Goal: Task Accomplishment & Management: Manage account settings

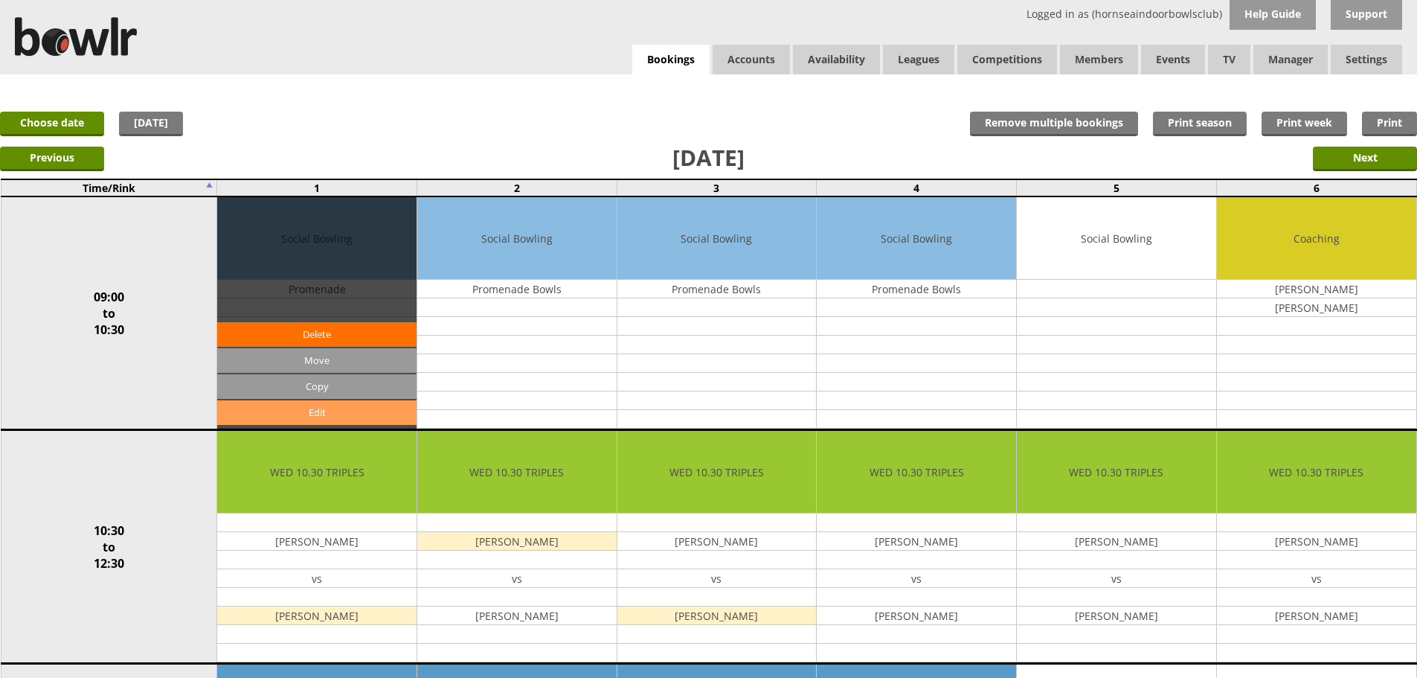
click at [306, 414] on link "Edit" at bounding box center [316, 412] width 199 height 25
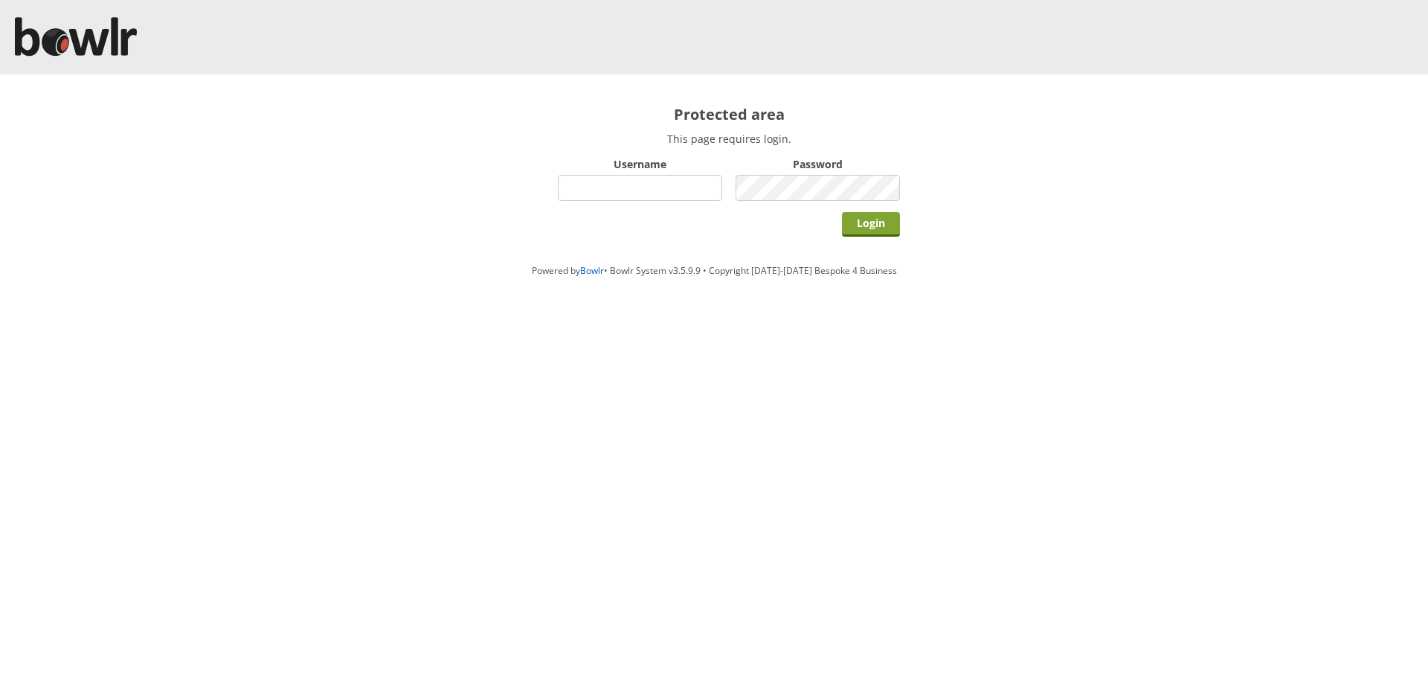
type input "hornseaindoorbowlsclub"
click at [865, 222] on input "Login" at bounding box center [871, 224] width 58 height 25
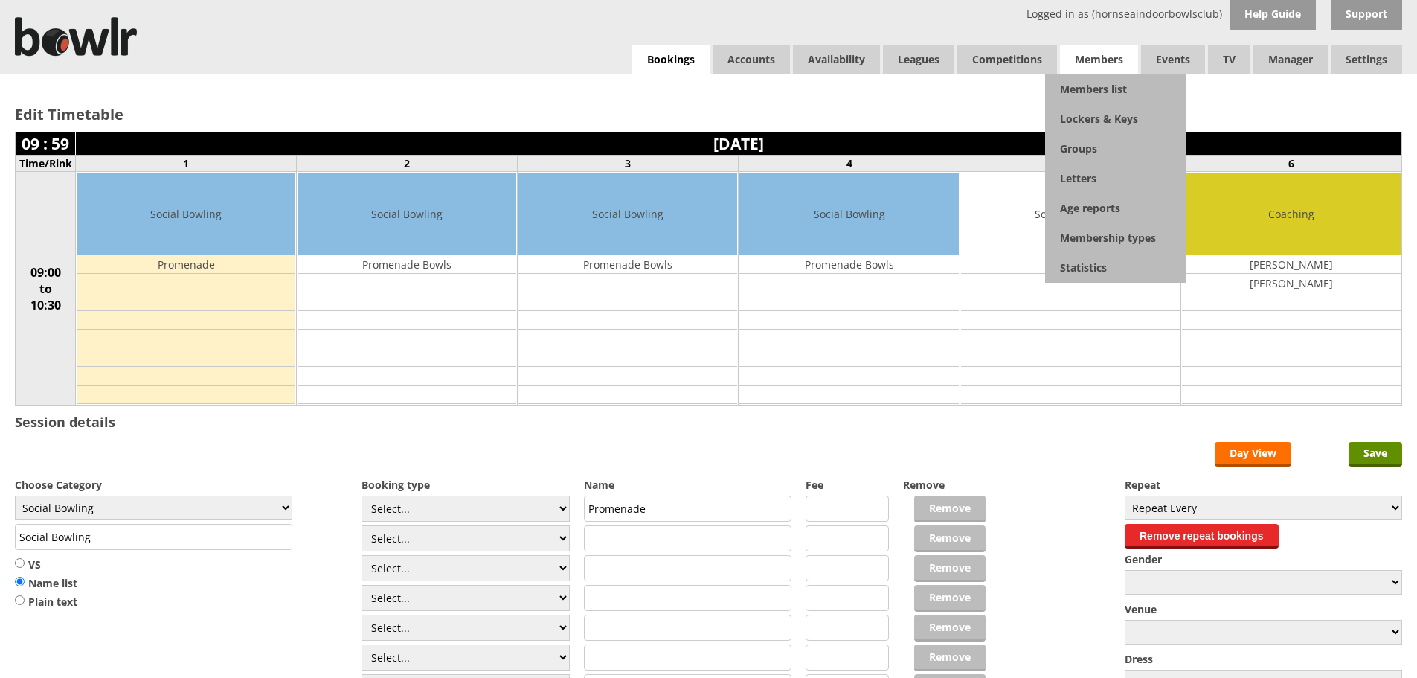
drag, startPoint x: 1086, startPoint y: 62, endPoint x: 1088, endPoint y: 80, distance: 17.9
click at [1086, 63] on span "Members" at bounding box center [1099, 60] width 78 height 30
click at [1086, 89] on link "Members list" at bounding box center [1115, 89] width 141 height 30
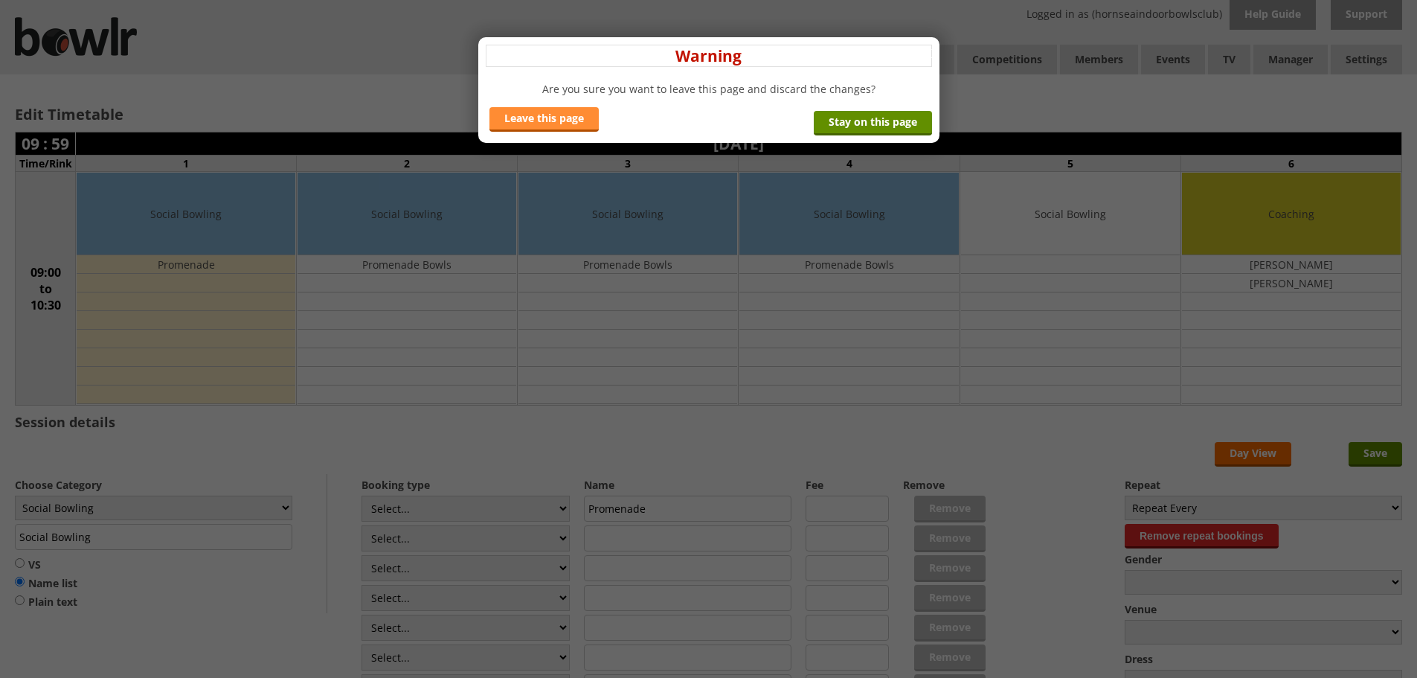
click at [588, 120] on link "Leave this page" at bounding box center [543, 119] width 109 height 25
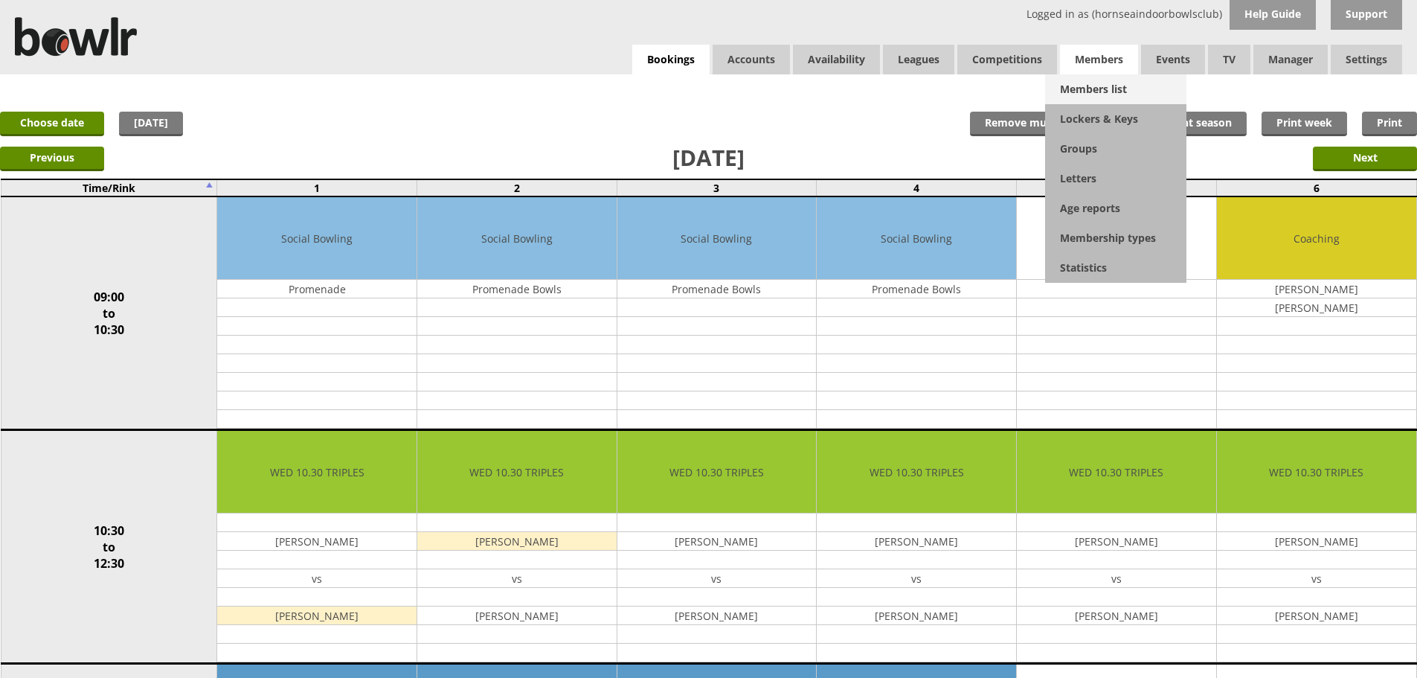
click at [1085, 87] on link "Members list" at bounding box center [1115, 89] width 141 height 30
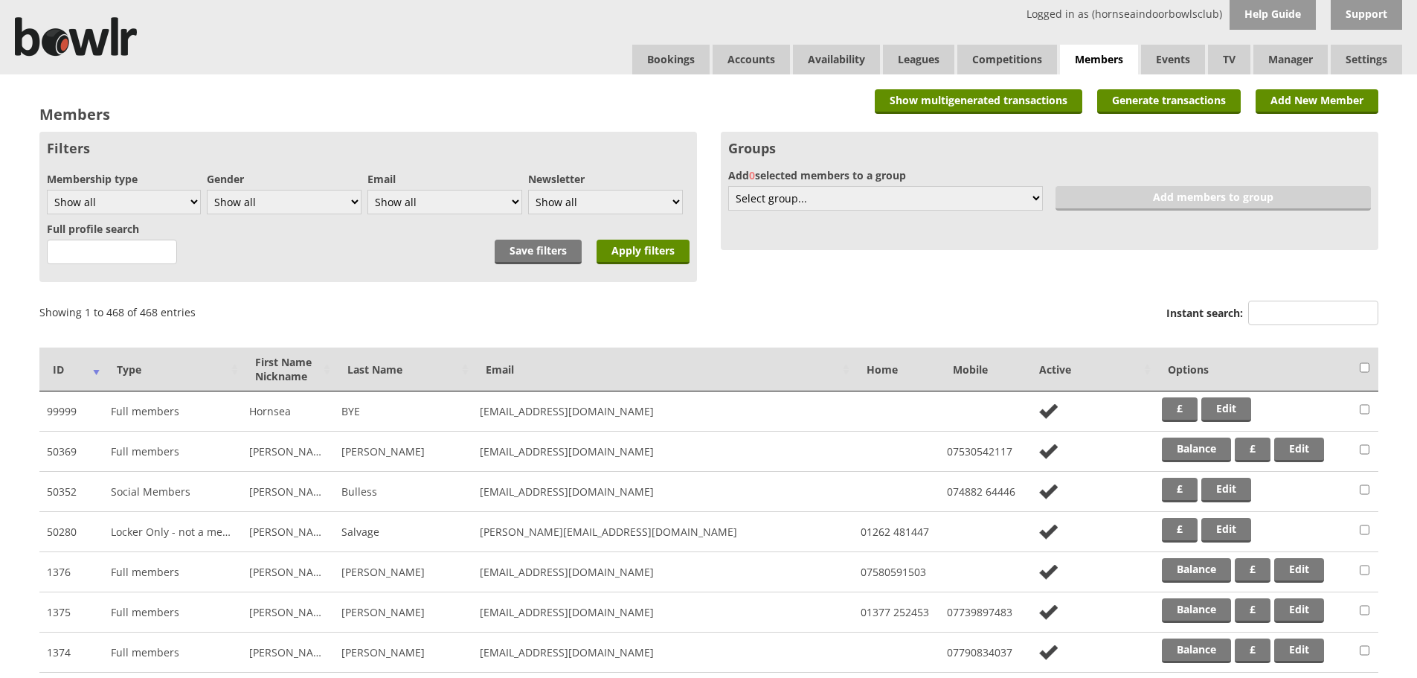
click at [1279, 298] on div "Instant search:" at bounding box center [1272, 315] width 212 height 36
click at [1279, 318] on input "Instant search:" at bounding box center [1313, 313] width 130 height 25
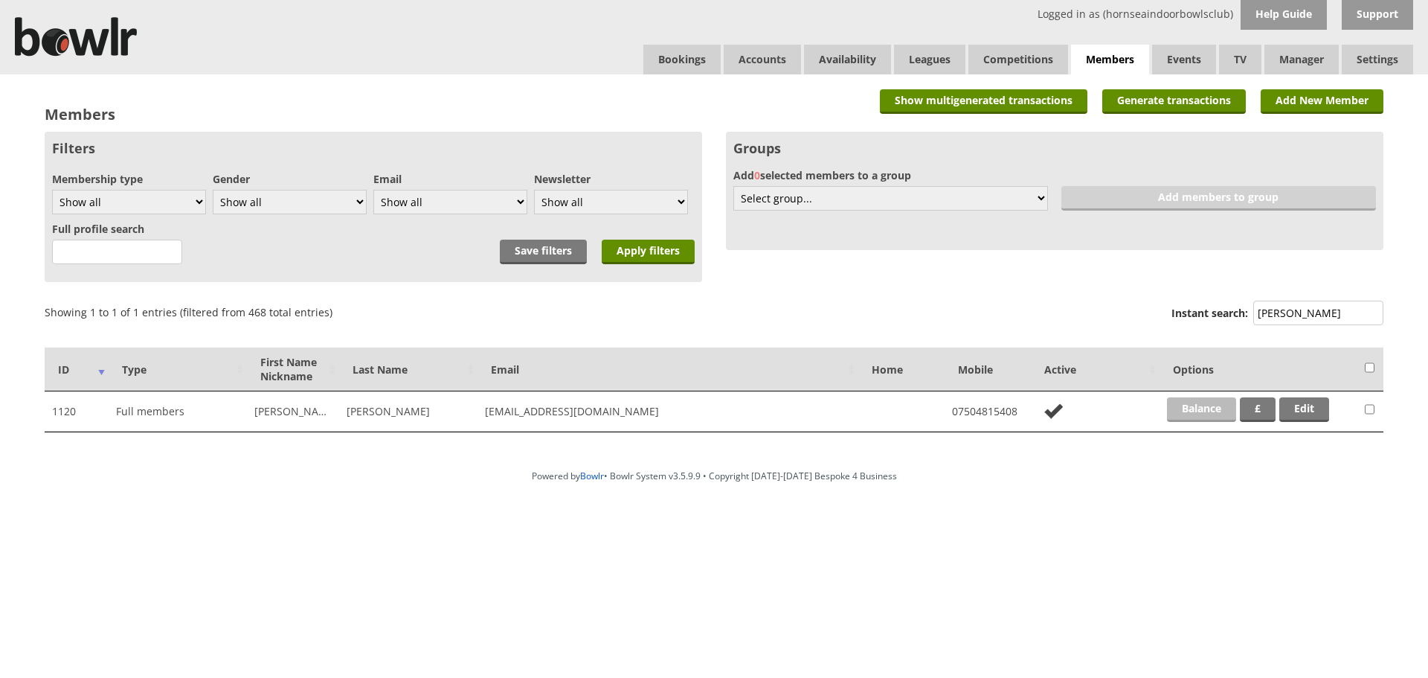
type input "rosenberg"
click at [1200, 413] on link "Balance" at bounding box center [1201, 409] width 69 height 25
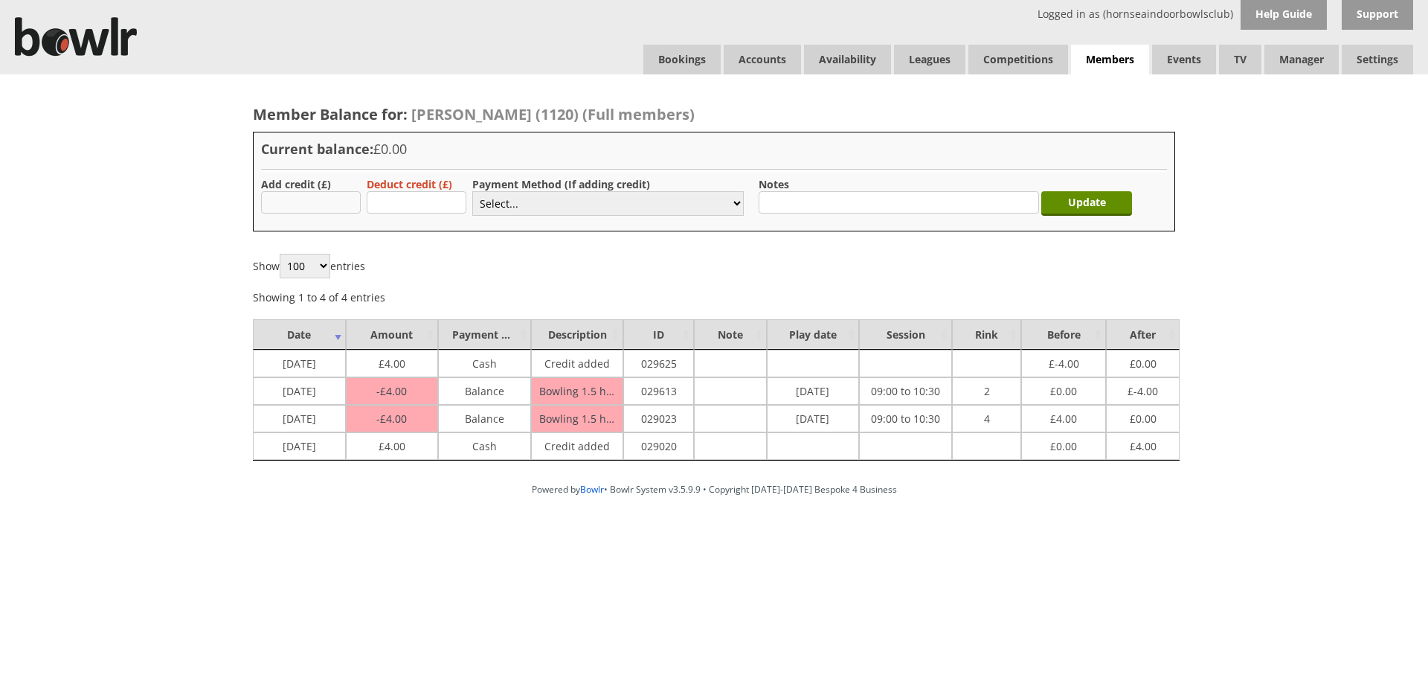
click at [300, 199] on input "text" at bounding box center [311, 202] width 100 height 22
type input "4.00"
click at [520, 194] on select "Select... Cash Card Cheque Bank Transfer Other Member Card Gift Voucher Balance" at bounding box center [608, 203] width 272 height 25
select select "1"
click at [472, 191] on select "Select... Cash Card Cheque Bank Transfer Other Member Card Gift Voucher Balance" at bounding box center [608, 203] width 272 height 25
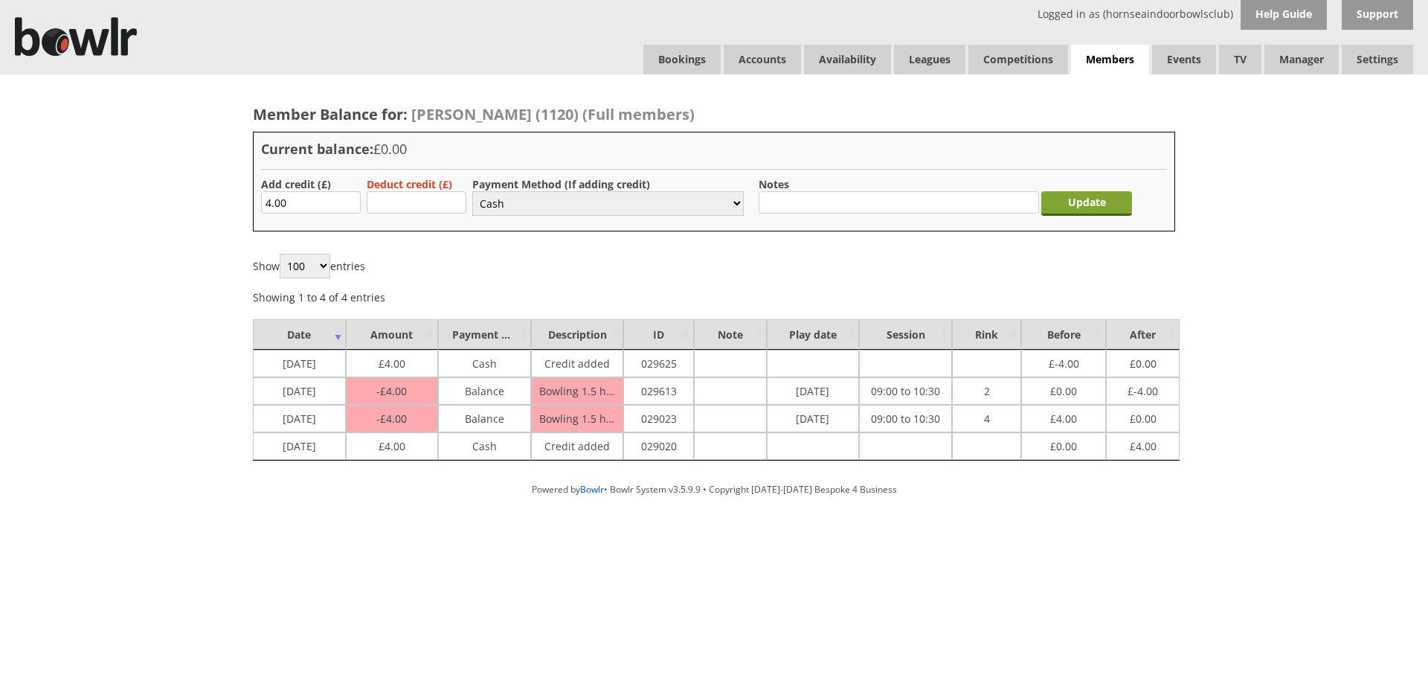
click at [1100, 200] on input "Update" at bounding box center [1086, 203] width 91 height 25
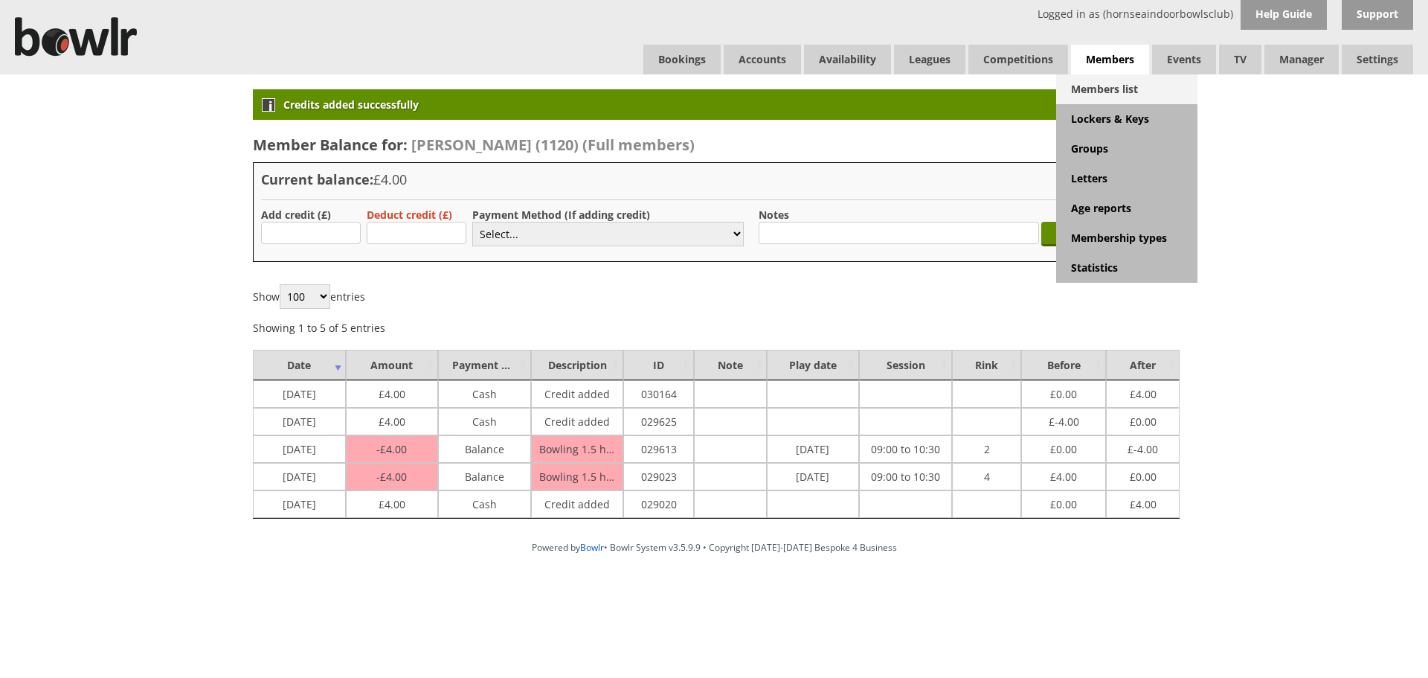
click at [1106, 89] on link "Members list" at bounding box center [1126, 89] width 141 height 30
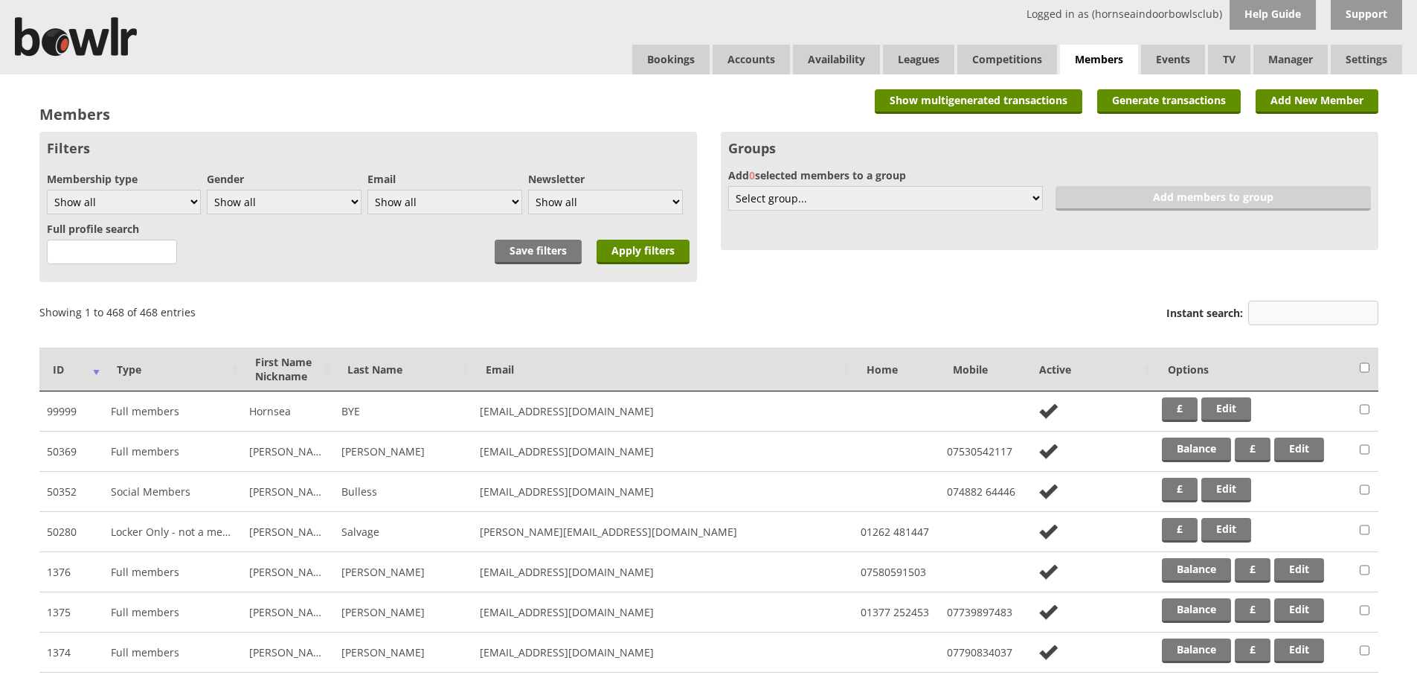
click at [1305, 313] on input "Instant search:" at bounding box center [1313, 313] width 130 height 25
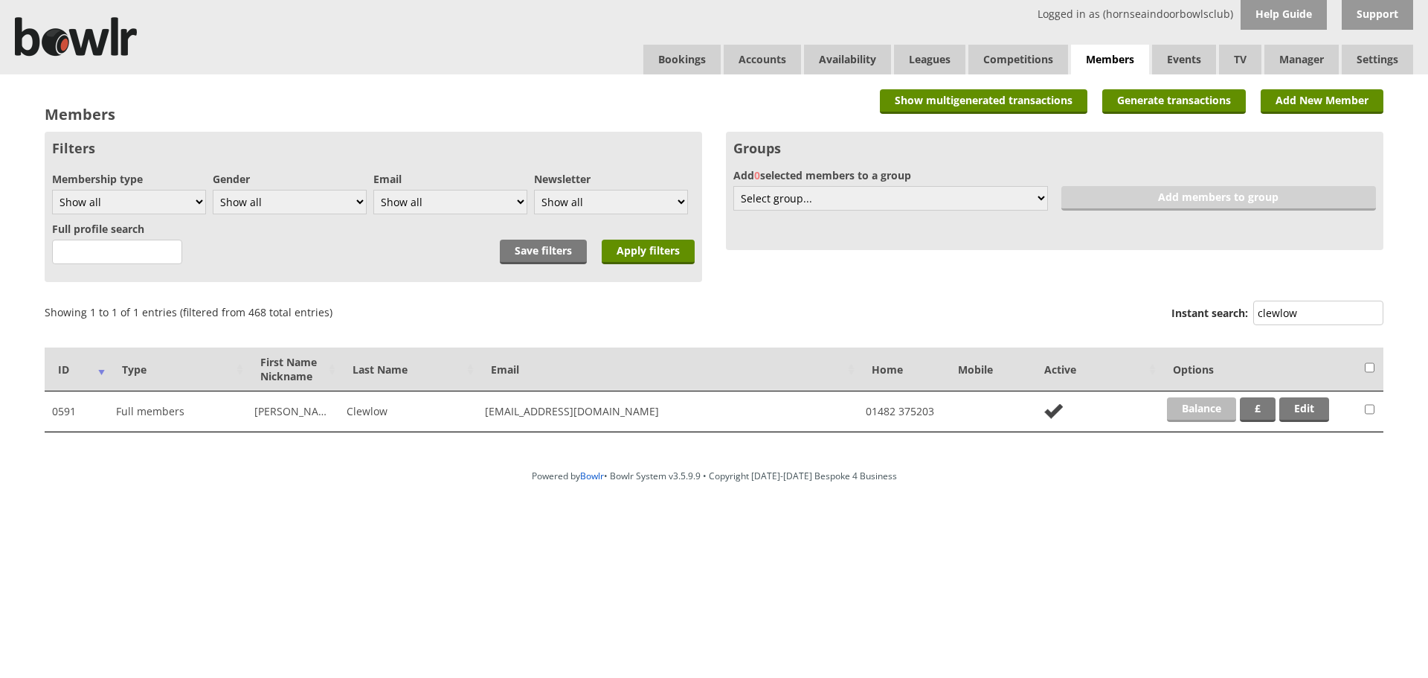
type input "clewlow"
click at [1207, 408] on link "Balance" at bounding box center [1201, 409] width 69 height 25
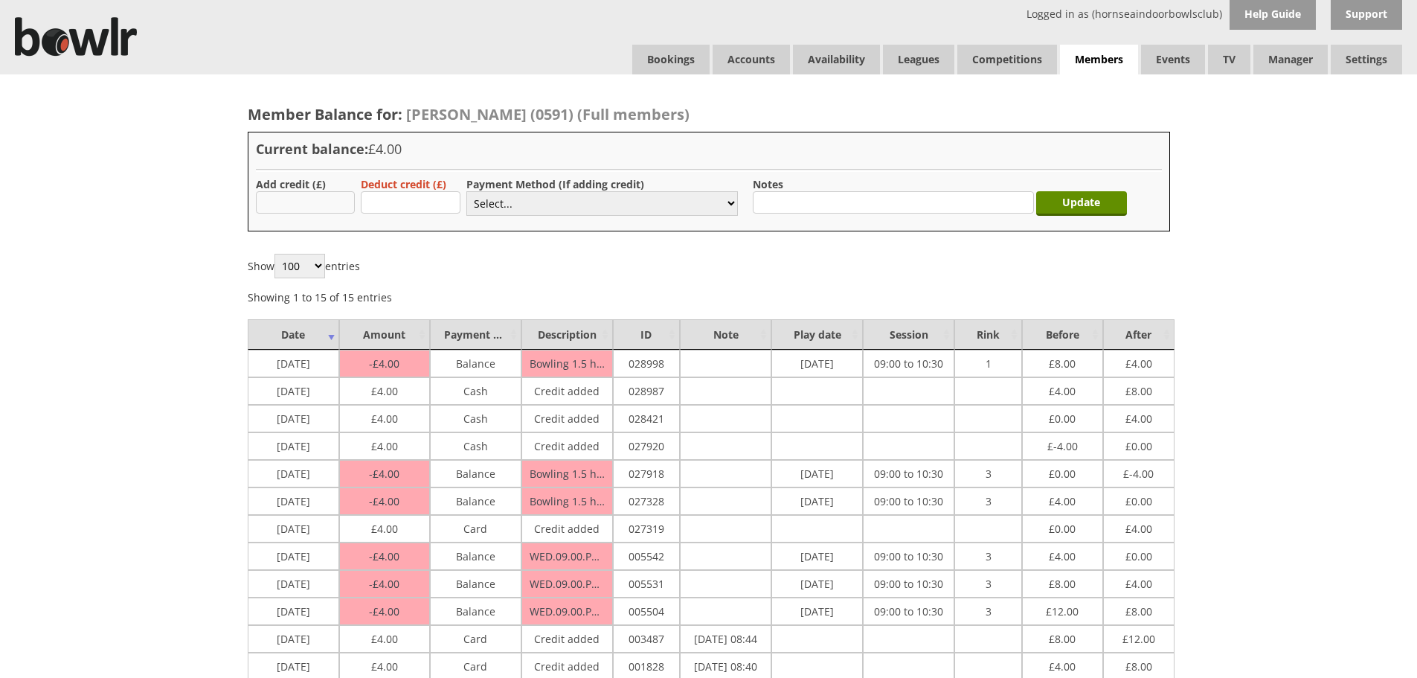
click at [306, 202] on input "text" at bounding box center [306, 202] width 100 height 22
type input "4.00"
click at [579, 206] on select "Select... Cash Card Cheque Bank Transfer Other Member Card Gift Voucher Balance" at bounding box center [602, 203] width 272 height 25
select select "1"
click at [466, 191] on select "Select... Cash Card Cheque Bank Transfer Other Member Card Gift Voucher Balance" at bounding box center [602, 203] width 272 height 25
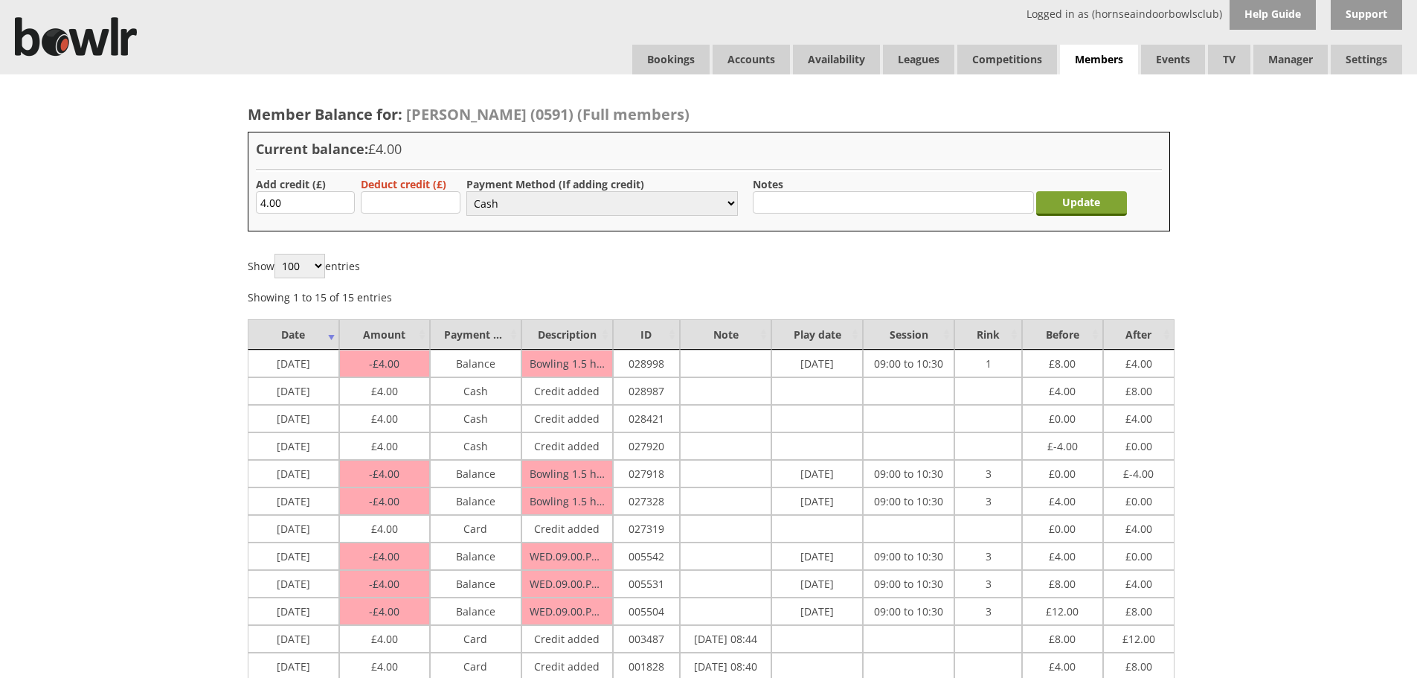
click at [1084, 209] on input "Update" at bounding box center [1081, 203] width 91 height 25
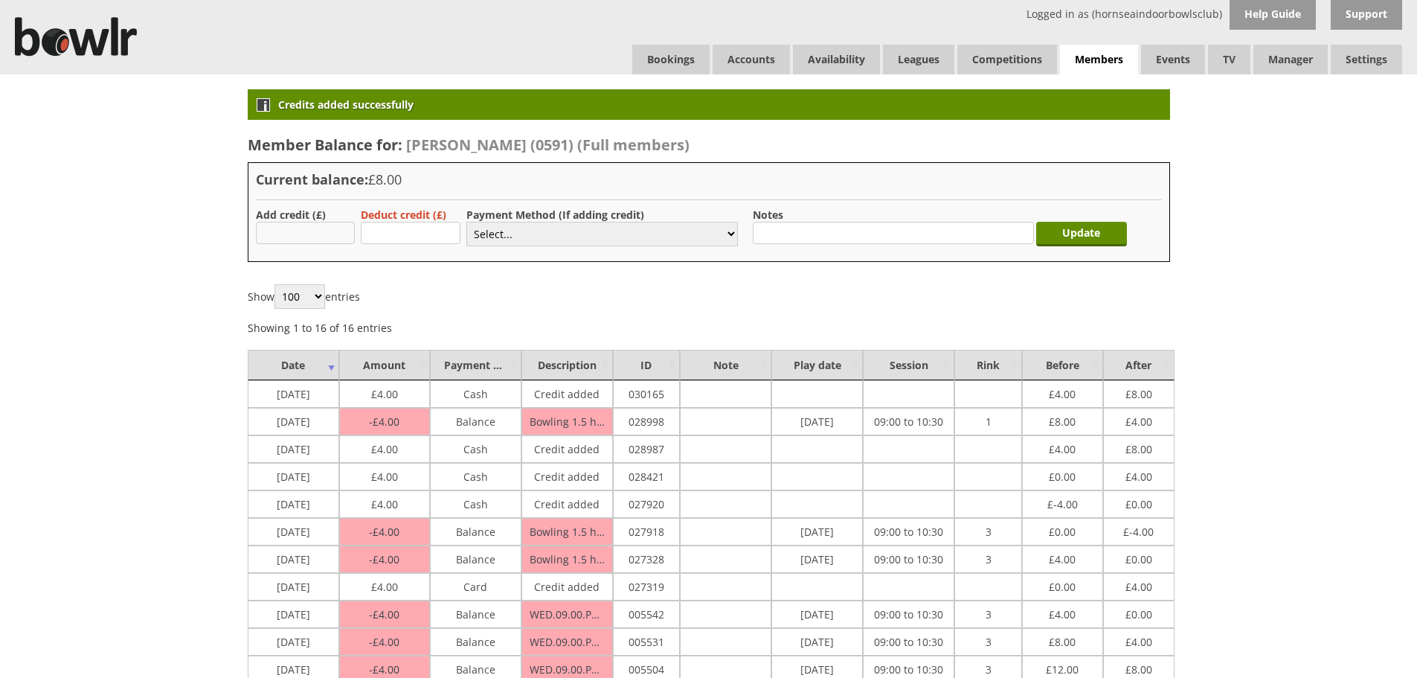
click at [286, 236] on input "text" at bounding box center [306, 233] width 100 height 22
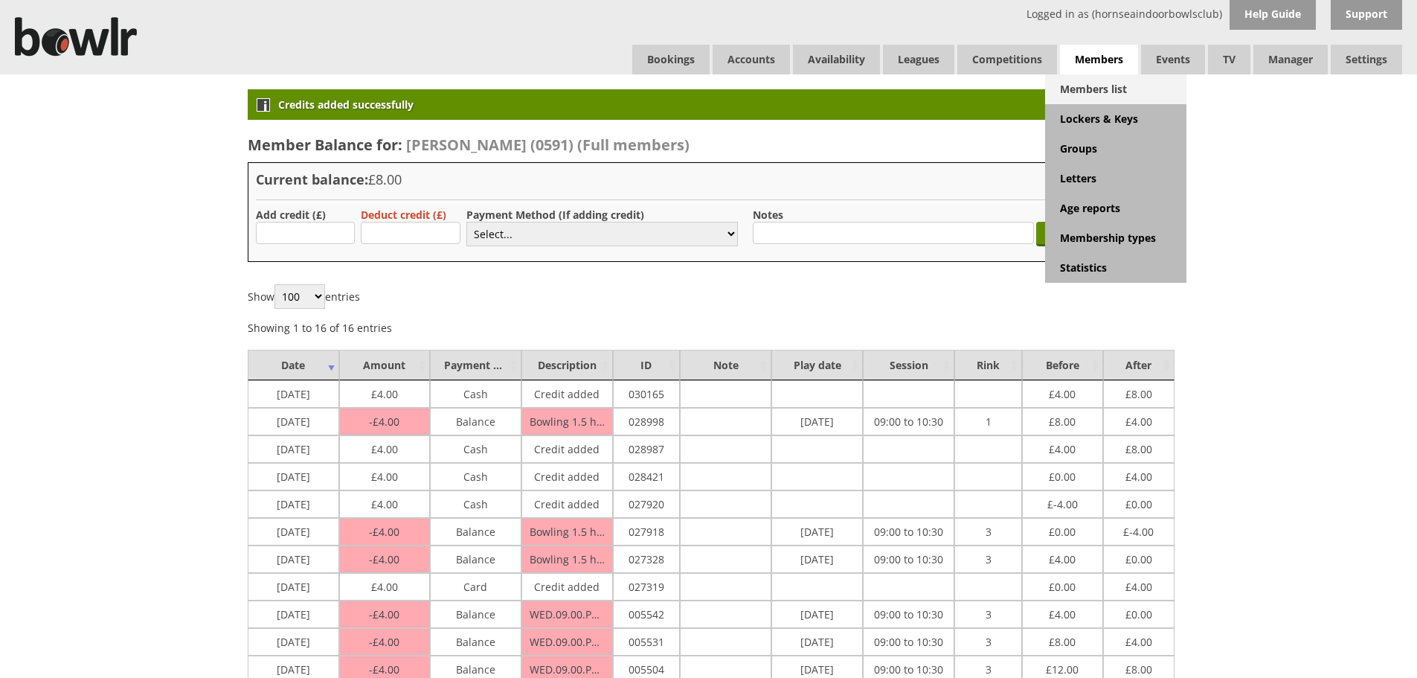
drag, startPoint x: 1091, startPoint y: 89, endPoint x: 1085, endPoint y: 93, distance: 7.7
click at [1091, 90] on link "Members list" at bounding box center [1115, 89] width 141 height 30
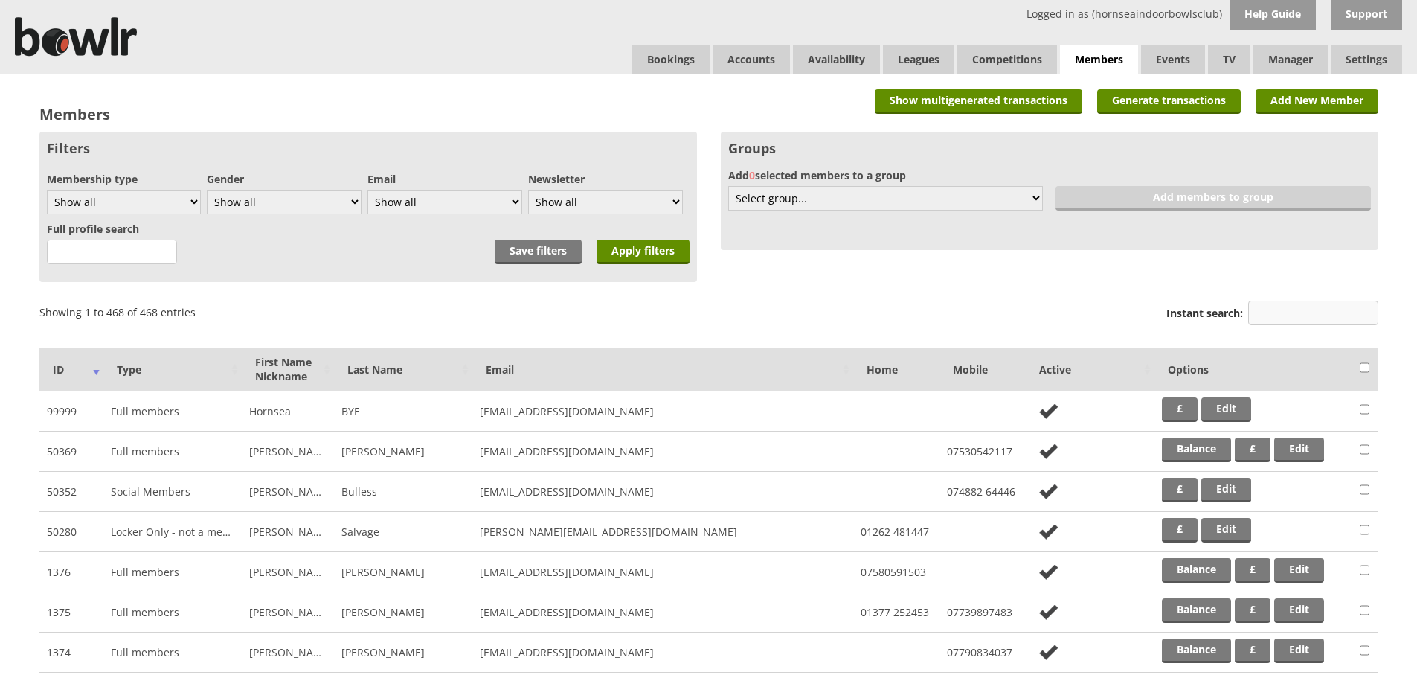
click at [1299, 320] on input "Instant search:" at bounding box center [1313, 313] width 130 height 25
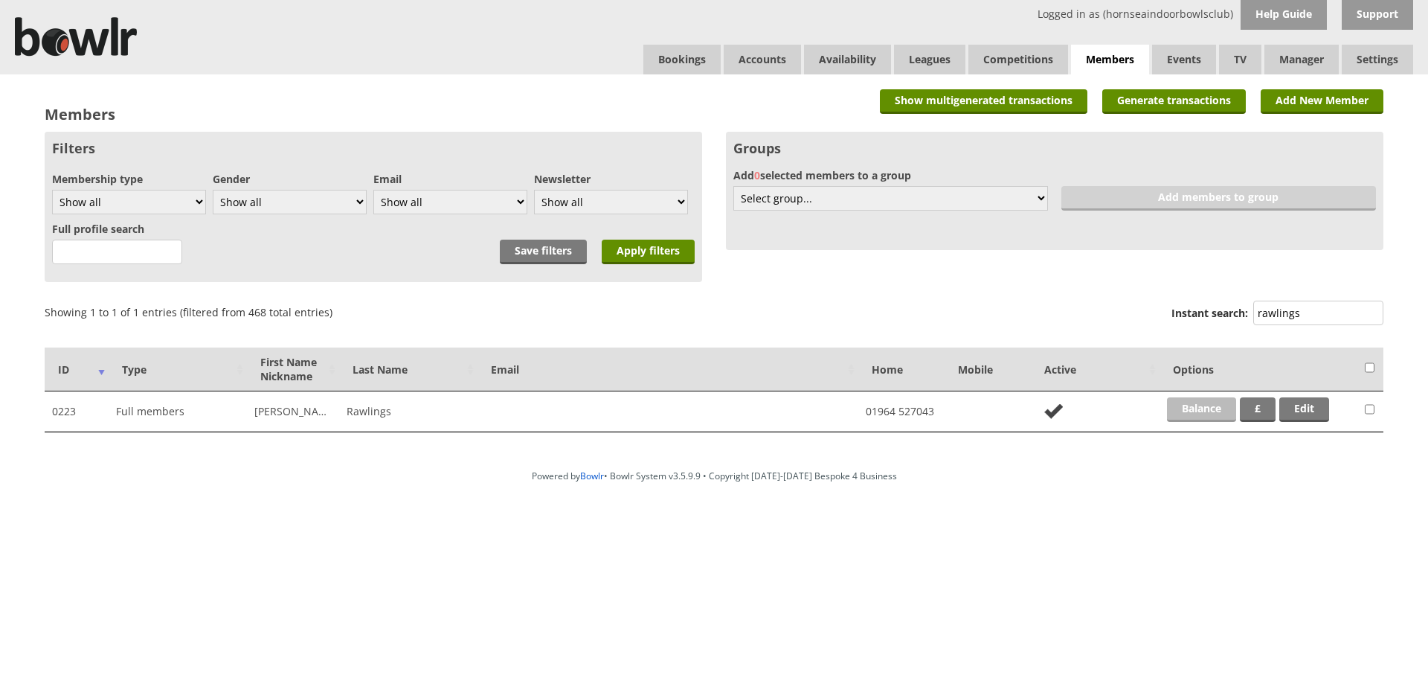
type input "rawlings"
click at [1209, 406] on link "Balance" at bounding box center [1201, 409] width 69 height 25
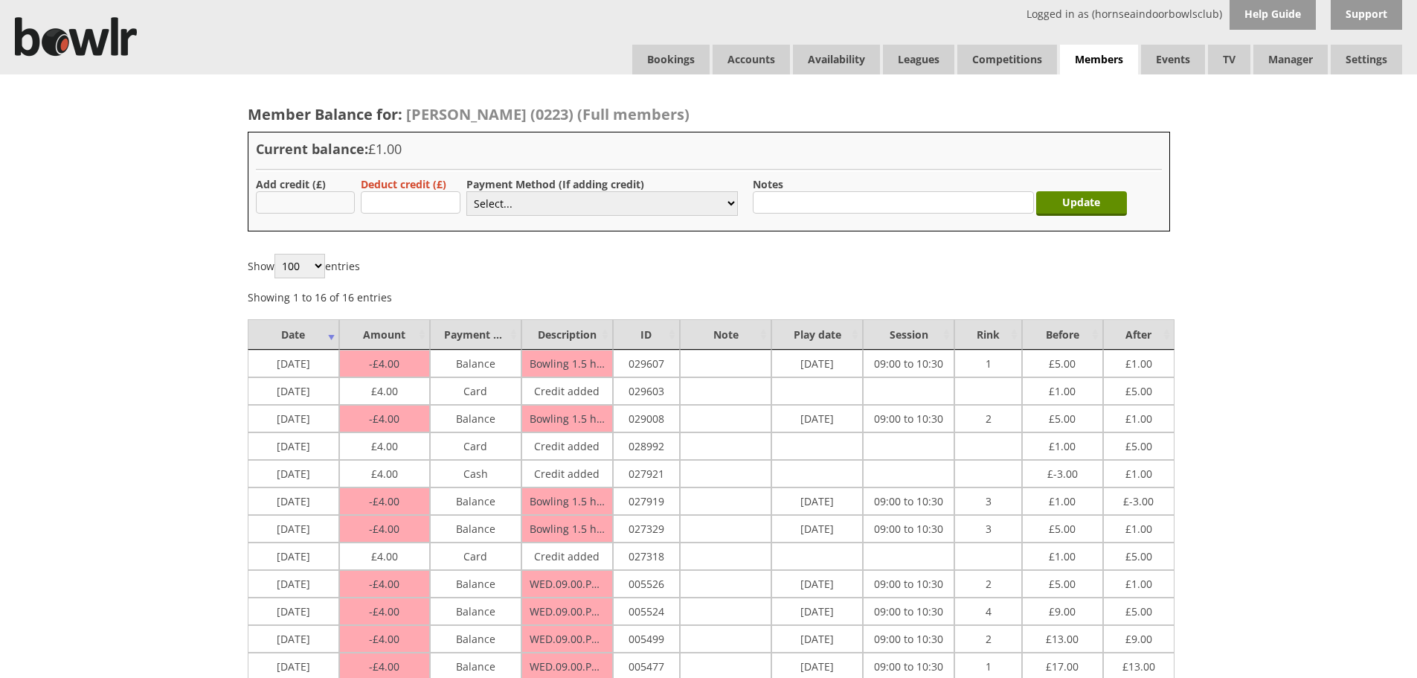
click at [331, 205] on input "text" at bounding box center [306, 202] width 100 height 22
type input "4.00"
click at [775, 200] on input "text" at bounding box center [893, 202] width 280 height 22
click at [722, 202] on select "Select... Cash Card Cheque Bank Transfer Other Member Card Gift Voucher Balance" at bounding box center [602, 203] width 272 height 25
select select "2"
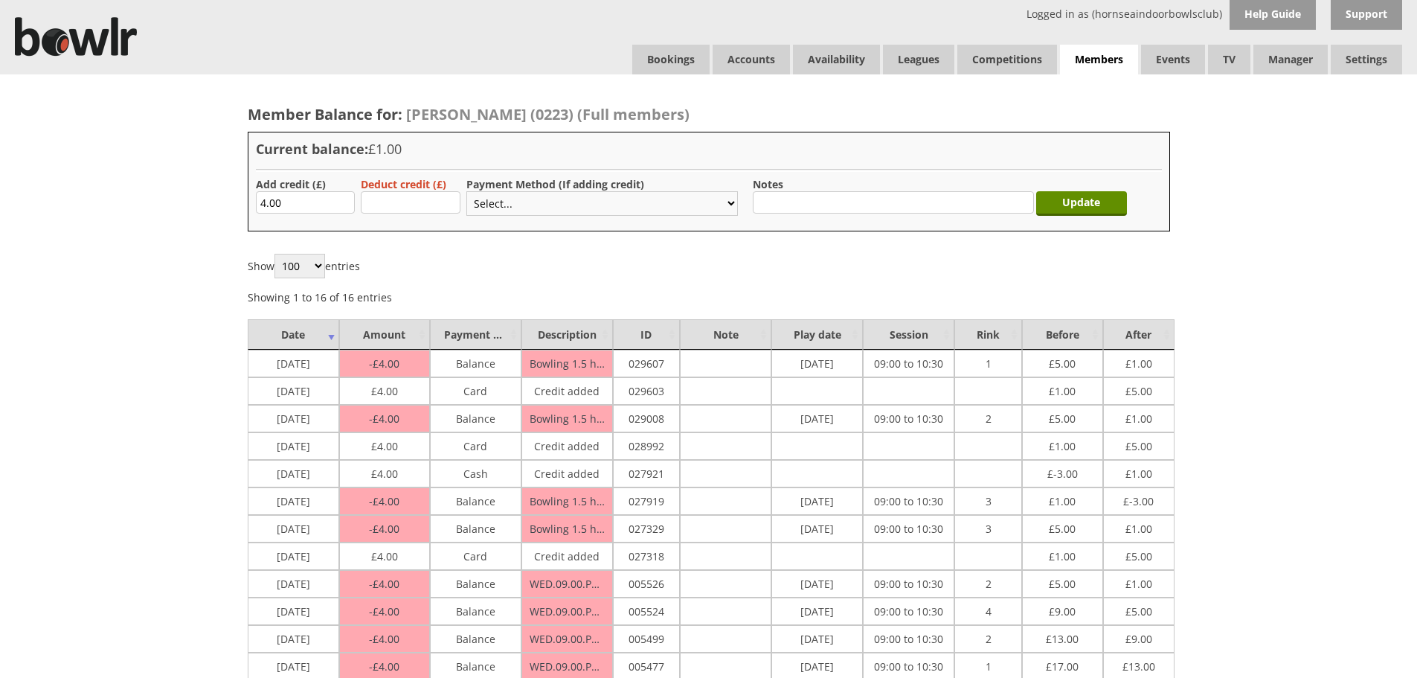
click at [466, 191] on select "Select... Cash Card Cheque Bank Transfer Other Member Card Gift Voucher Balance" at bounding box center [602, 203] width 272 height 25
click at [1076, 207] on input "Update" at bounding box center [1081, 203] width 91 height 25
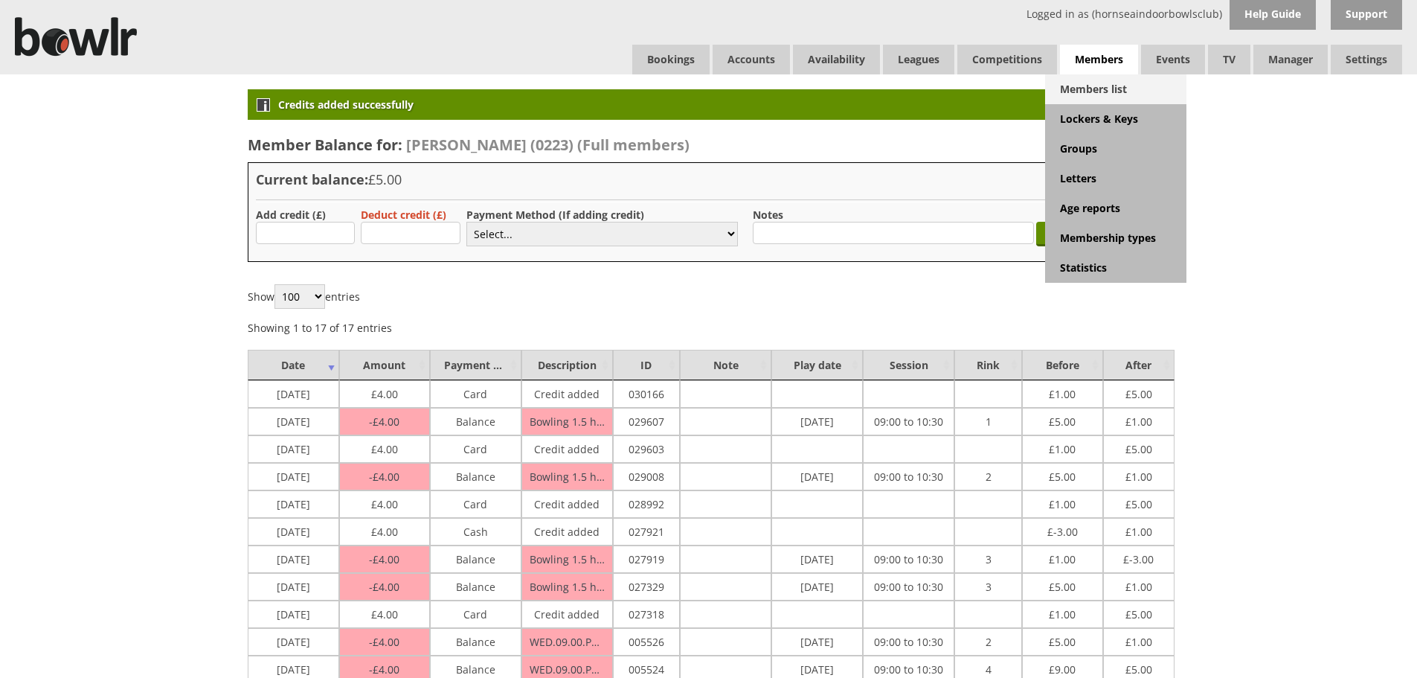
click at [1079, 83] on link "Members list" at bounding box center [1115, 89] width 141 height 30
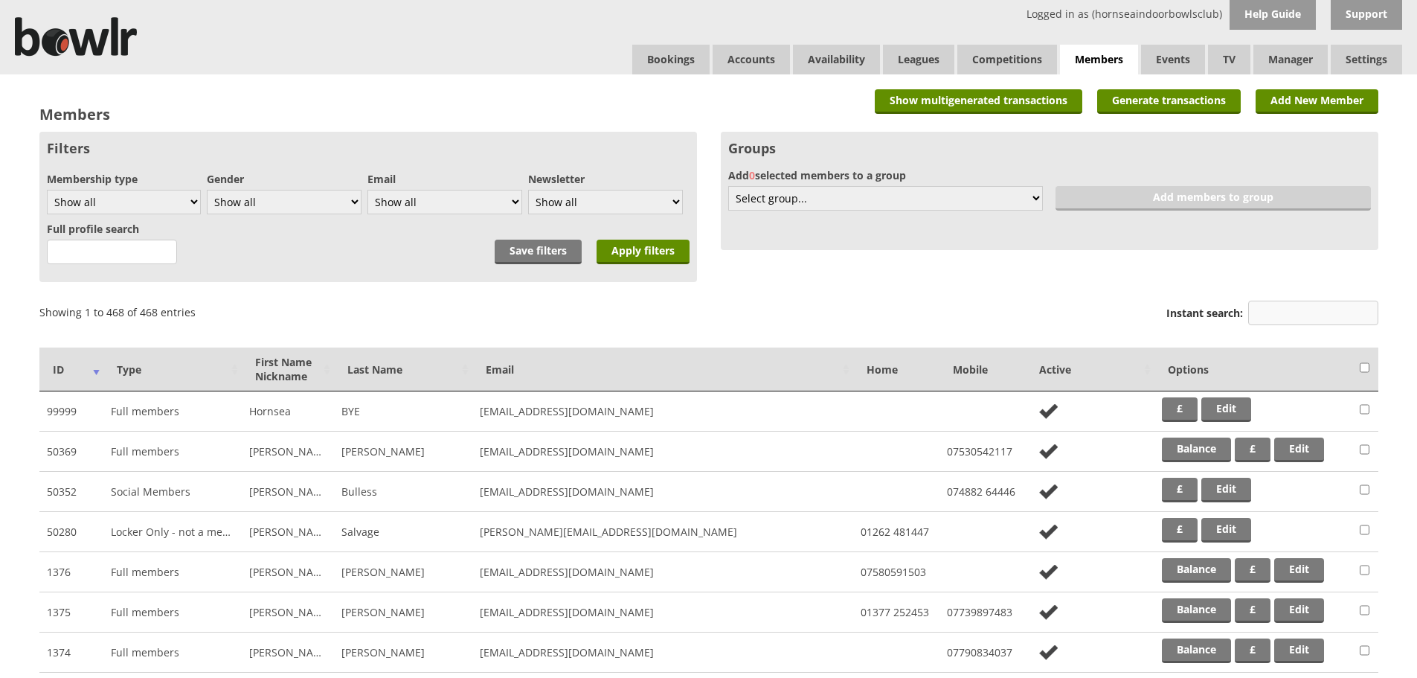
click at [1255, 315] on input "Instant search:" at bounding box center [1313, 313] width 130 height 25
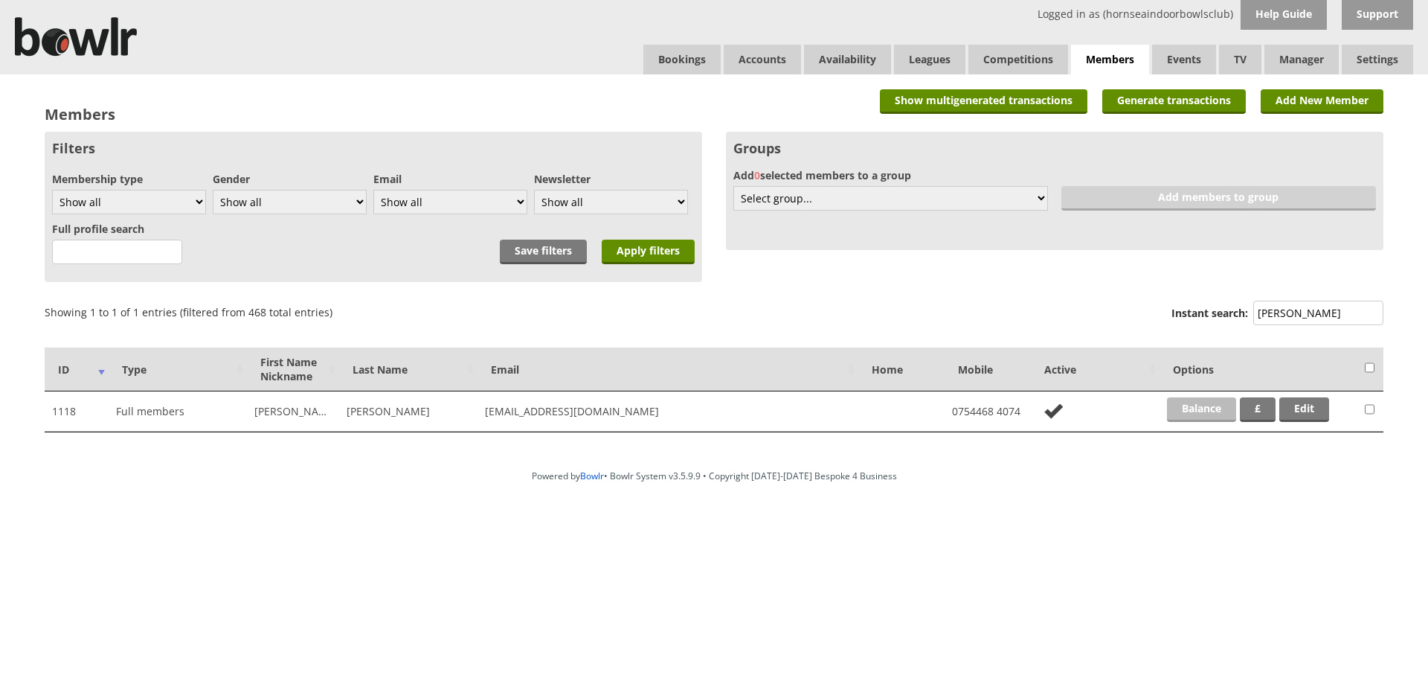
type input "calvert"
click at [1221, 406] on link "Balance" at bounding box center [1201, 409] width 69 height 25
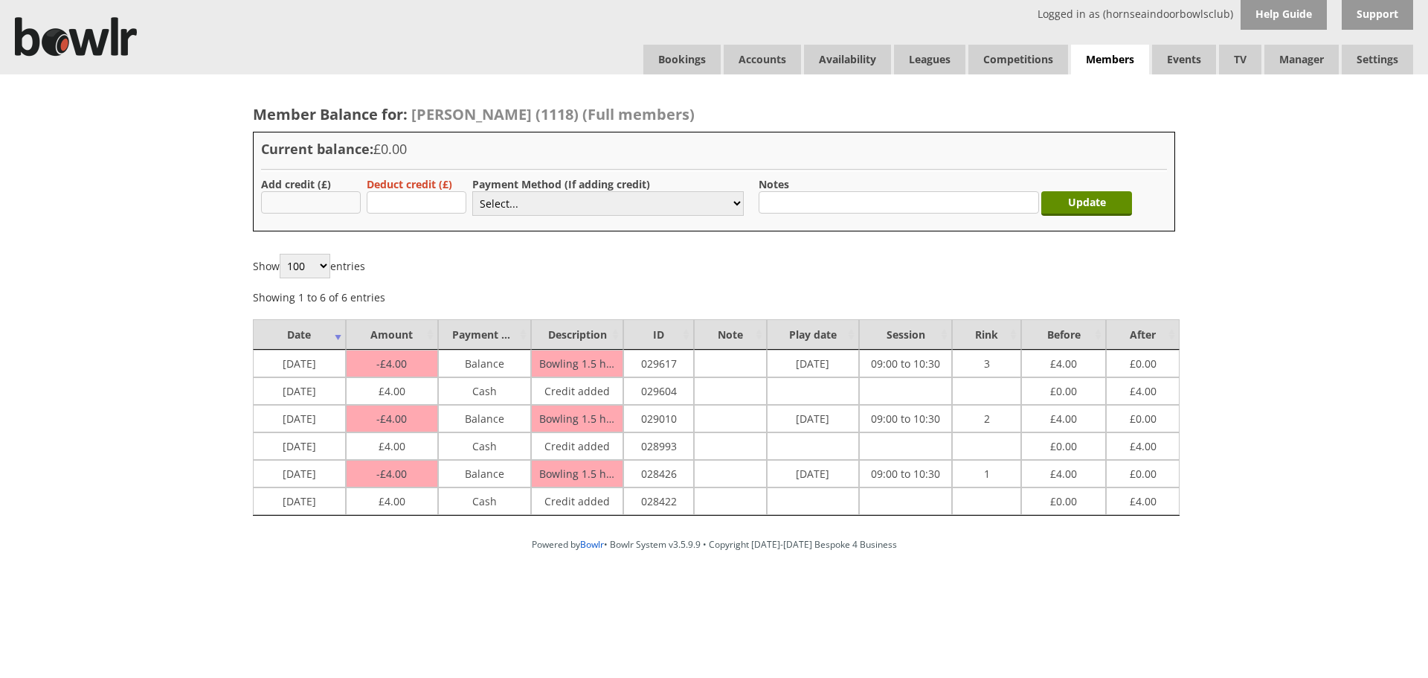
click at [274, 197] on input "text" at bounding box center [311, 202] width 100 height 22
type input "4.00"
click at [510, 206] on select "Select... Cash Card Cheque Bank Transfer Other Member Card Gift Voucher Balance" at bounding box center [608, 203] width 272 height 25
select select "1"
click at [472, 191] on select "Select... Cash Card Cheque Bank Transfer Other Member Card Gift Voucher Balance" at bounding box center [608, 203] width 272 height 25
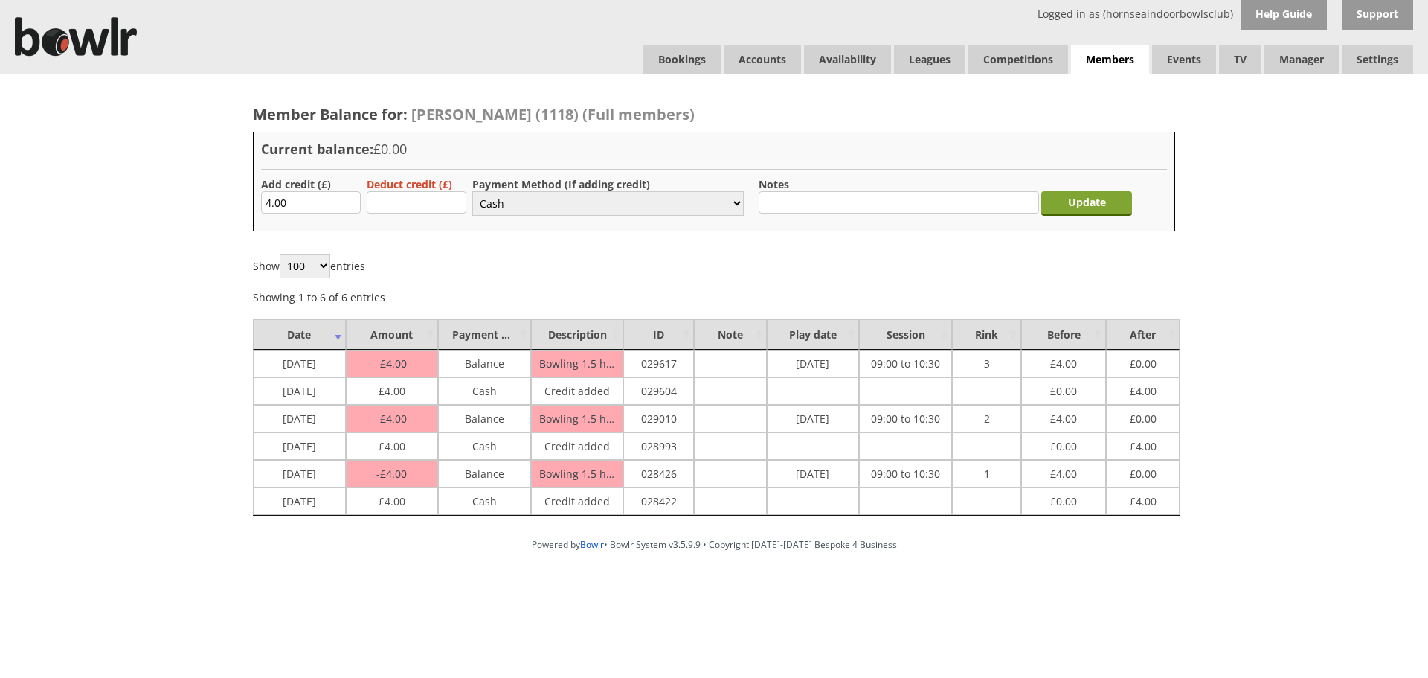
click at [1096, 205] on input "Update" at bounding box center [1086, 203] width 91 height 25
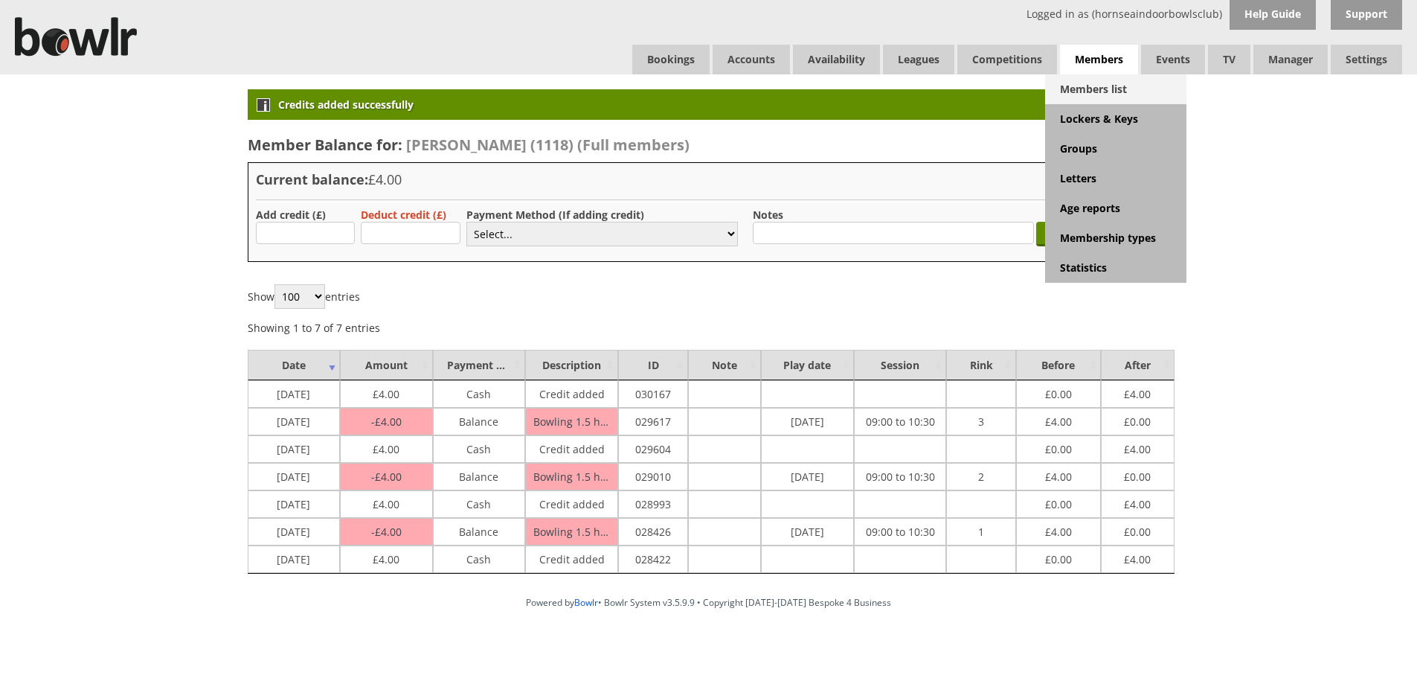
click at [1089, 91] on link "Members list" at bounding box center [1115, 89] width 141 height 30
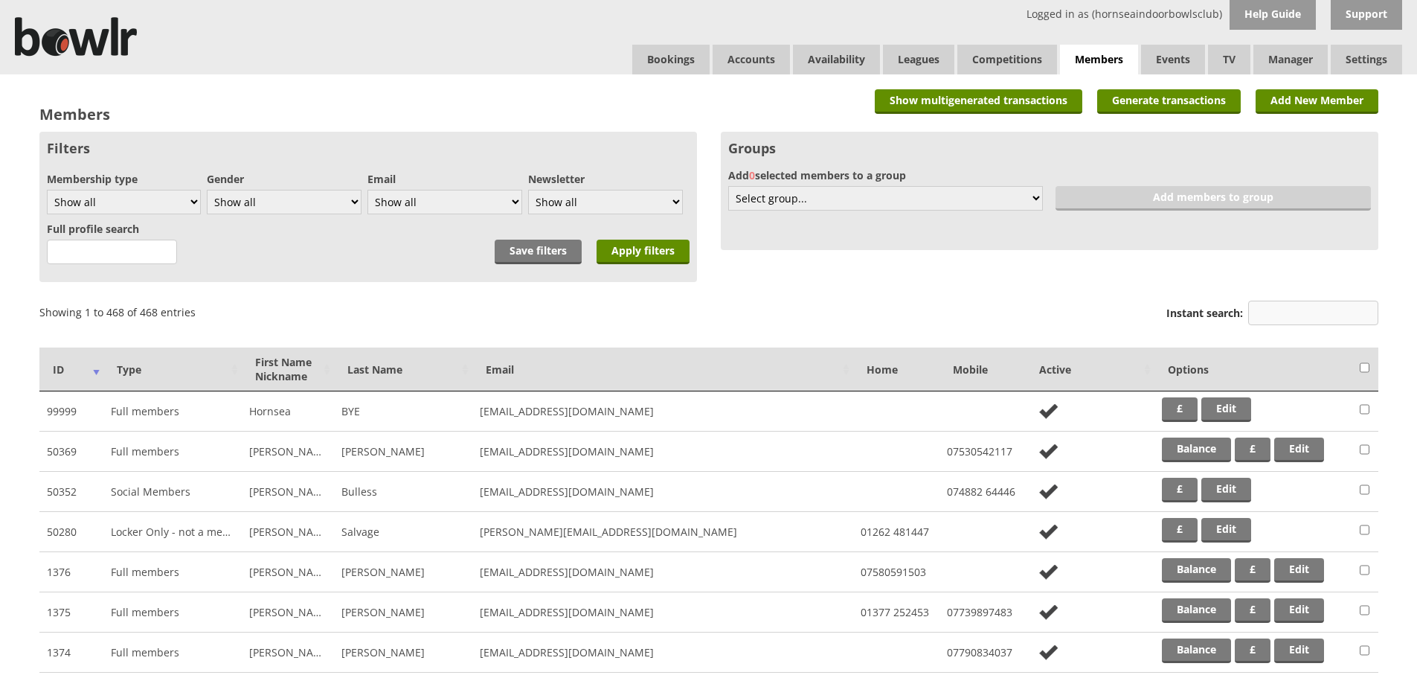
click at [1305, 318] on input "Instant search:" at bounding box center [1313, 313] width 130 height 25
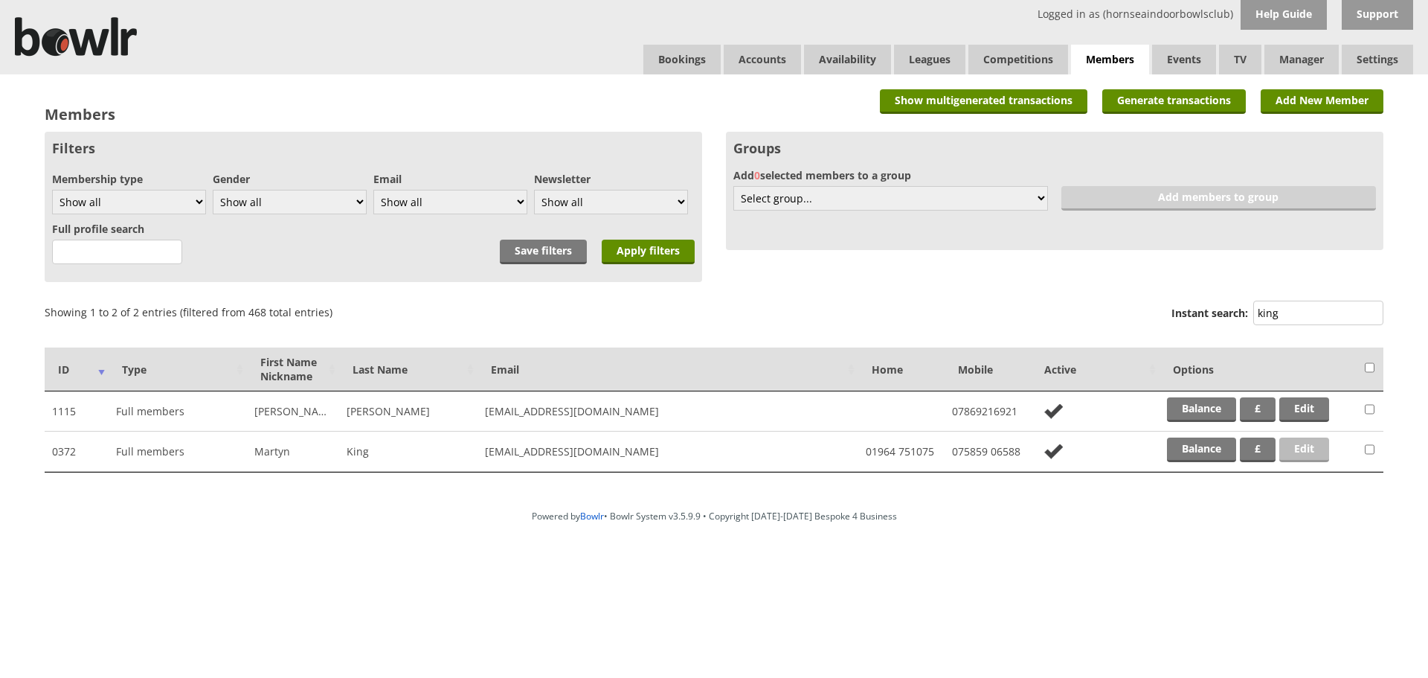
type input "king"
click at [1300, 451] on link "Edit" at bounding box center [1304, 449] width 50 height 25
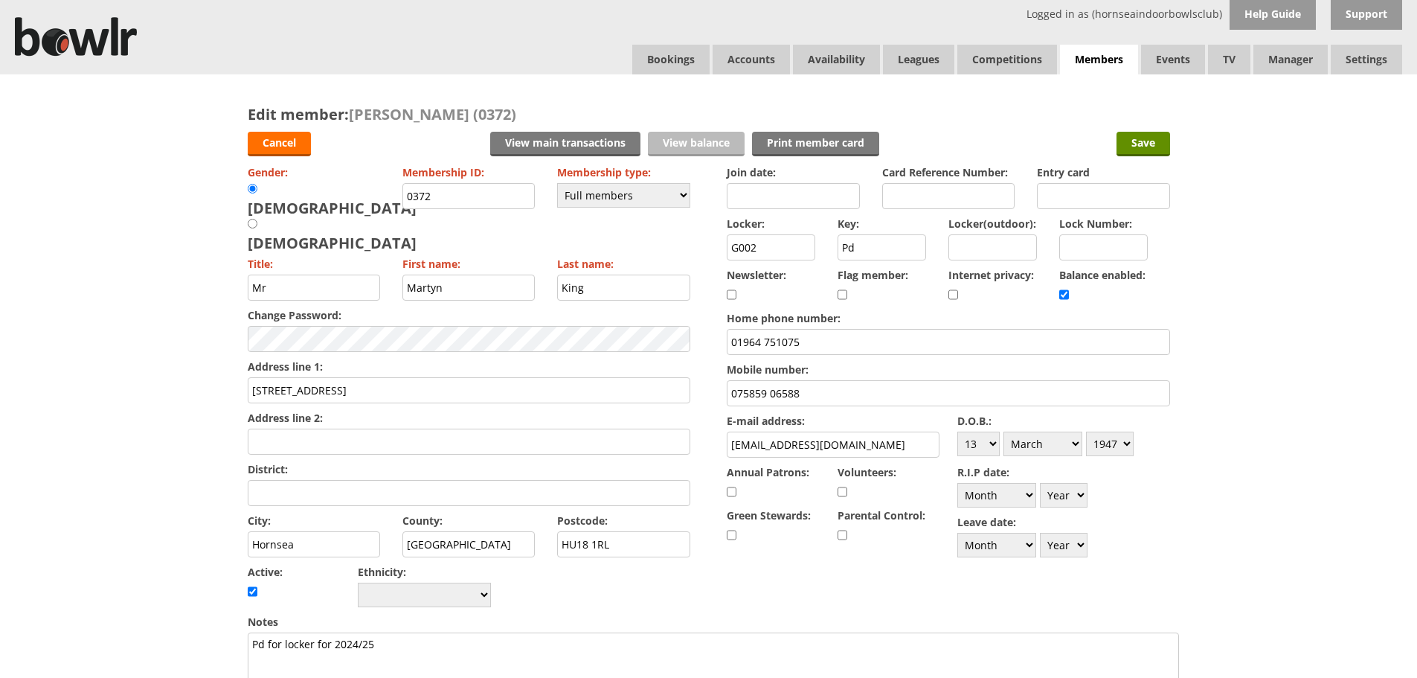
click at [693, 148] on link "View balance" at bounding box center [696, 144] width 97 height 25
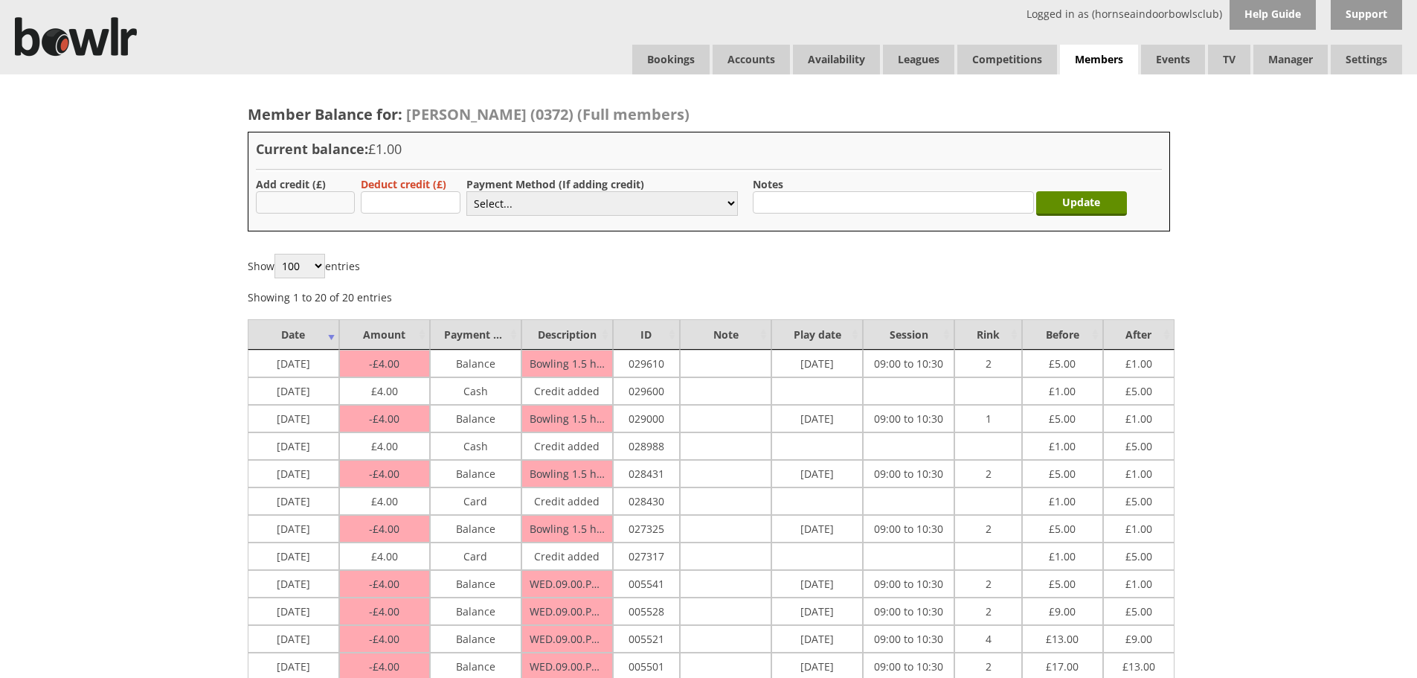
click at [335, 203] on input "text" at bounding box center [306, 202] width 100 height 22
type input "4.00"
click at [639, 211] on select "Select... Cash Card Cheque Bank Transfer Other Member Card Gift Voucher Balance" at bounding box center [602, 203] width 272 height 25
select select "1"
click at [466, 191] on select "Select... Cash Card Cheque Bank Transfer Other Member Card Gift Voucher Balance" at bounding box center [602, 203] width 272 height 25
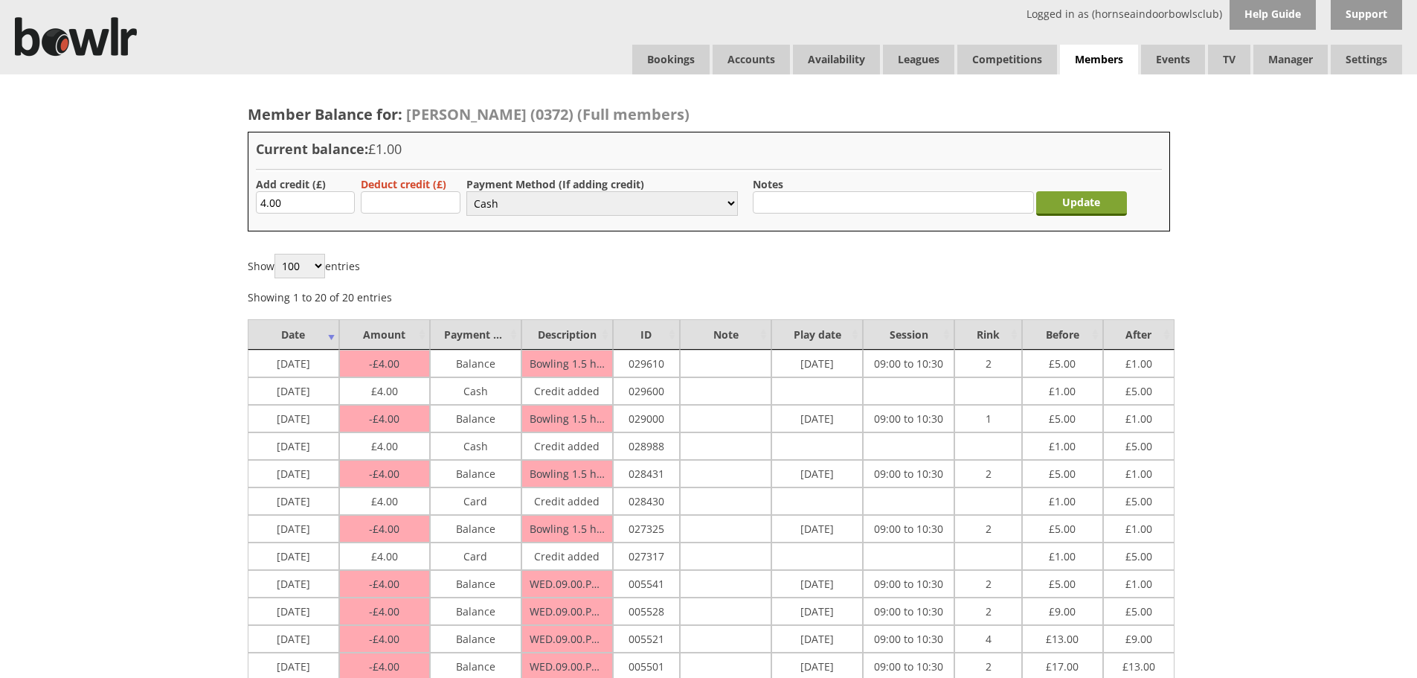
click at [1070, 202] on input "Update" at bounding box center [1081, 203] width 91 height 25
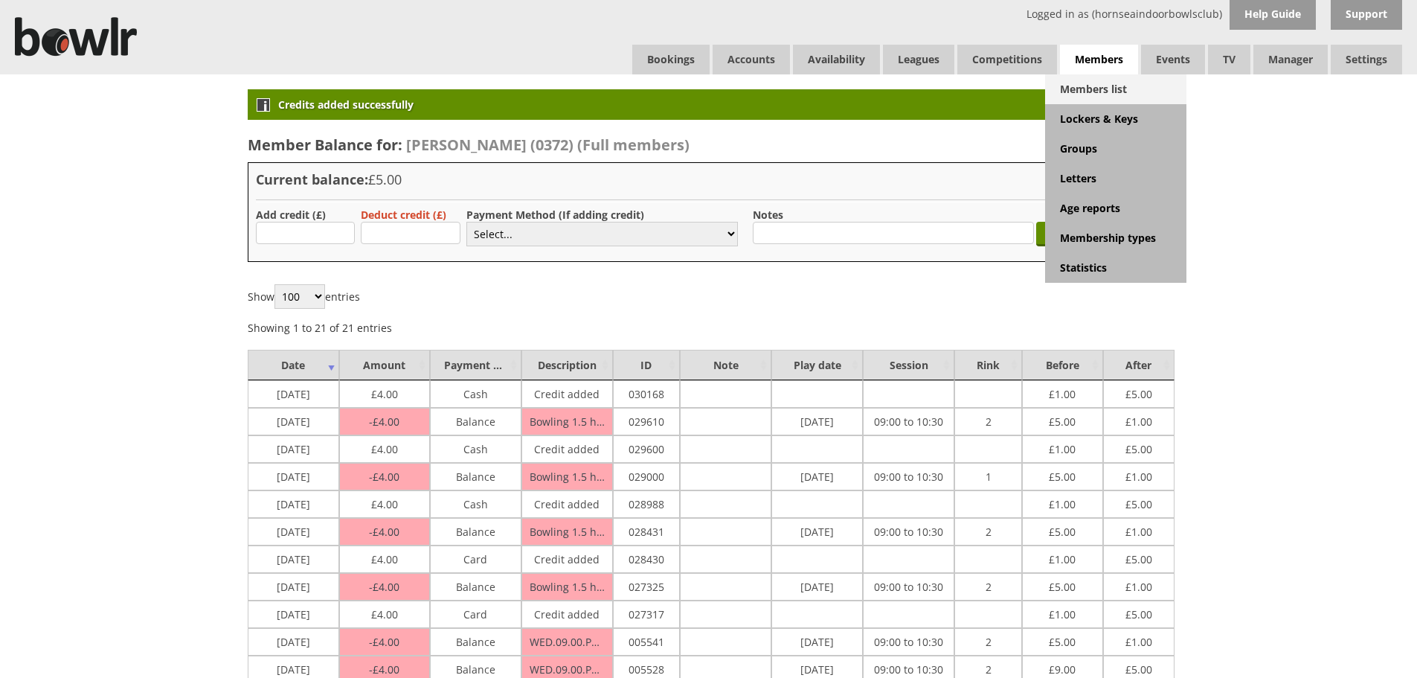
click at [1086, 97] on link "Members list" at bounding box center [1115, 89] width 141 height 30
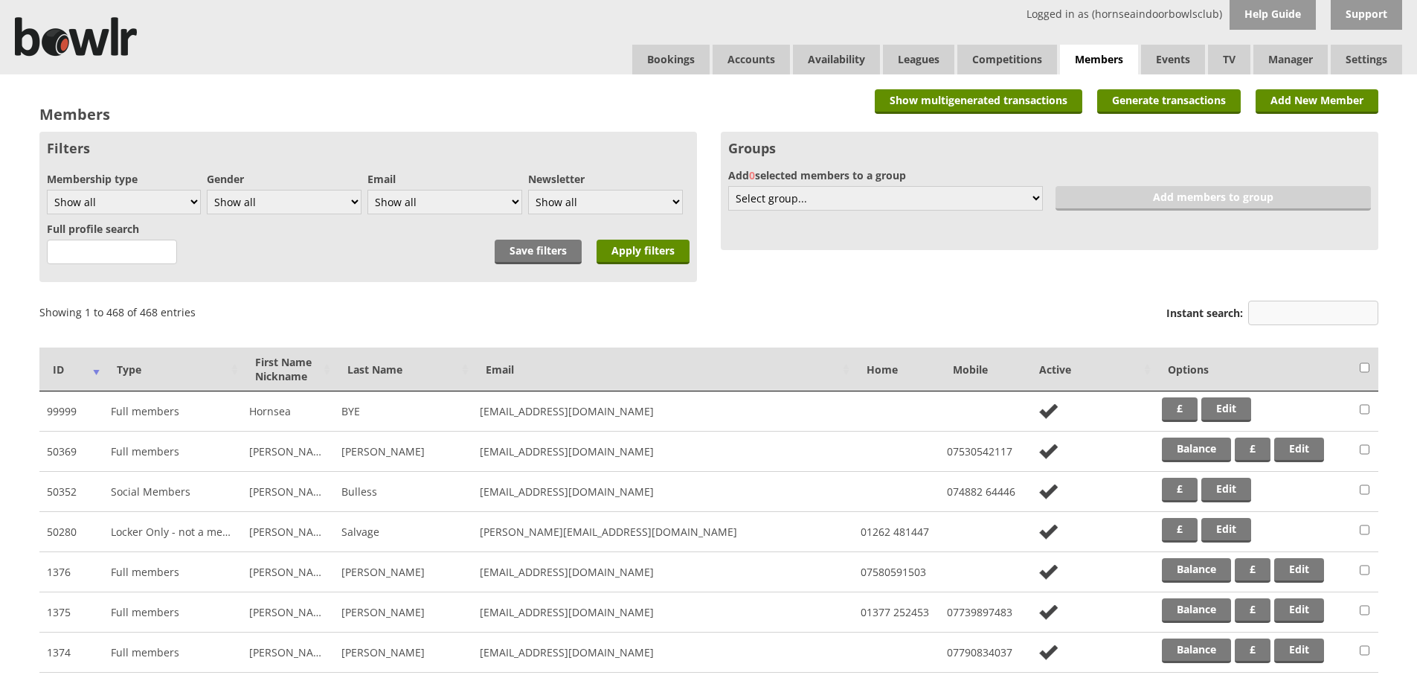
click at [1301, 321] on input "Instant search:" at bounding box center [1313, 313] width 130 height 25
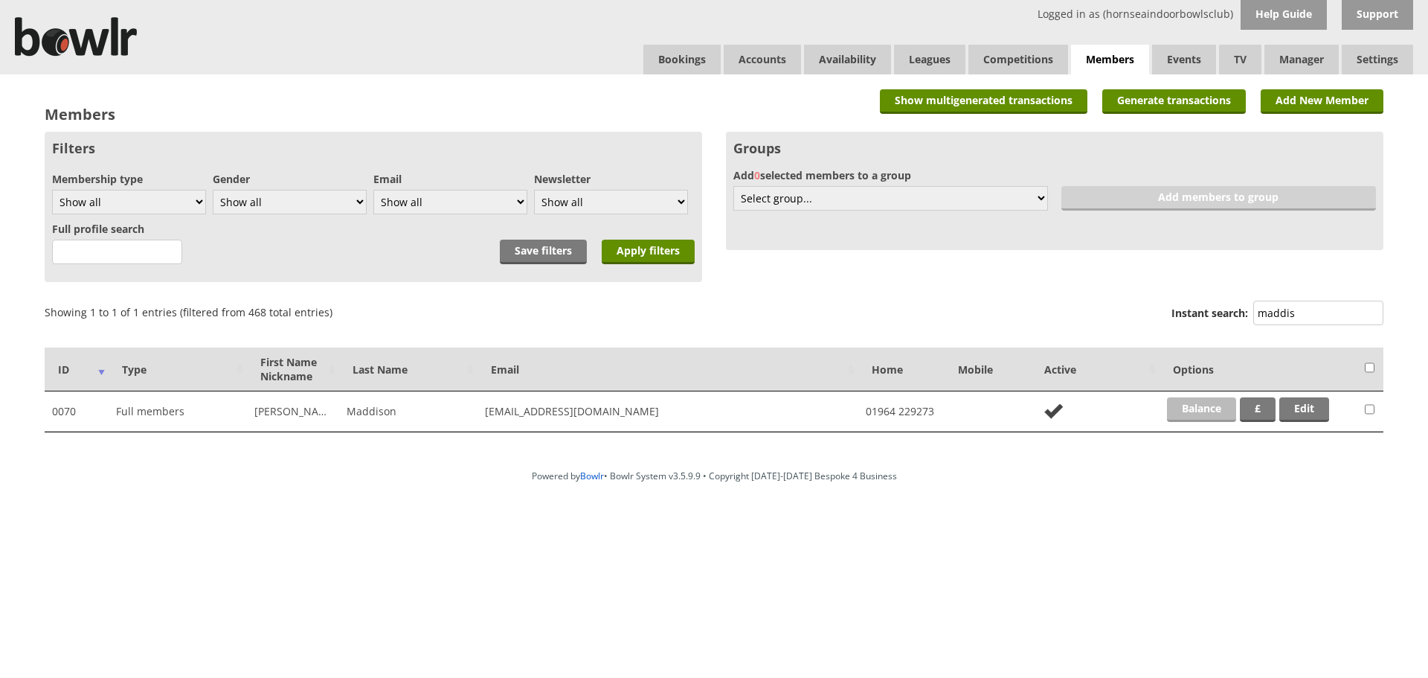
type input "maddis"
click at [1204, 412] on link "Balance" at bounding box center [1201, 409] width 69 height 25
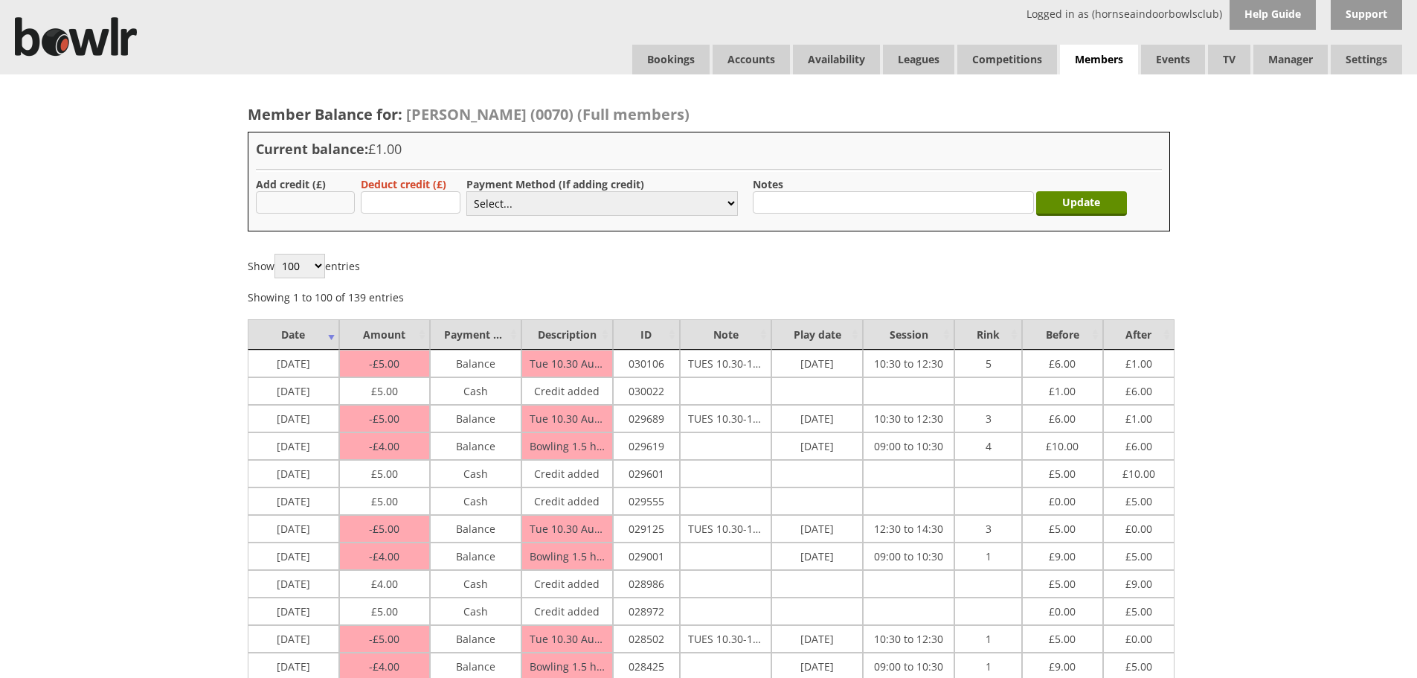
click at [298, 201] on input "text" at bounding box center [306, 202] width 100 height 22
type input "4.00"
click at [688, 205] on select "Select... Cash Card Cheque Bank Transfer Other Member Card Gift Voucher Balance" at bounding box center [602, 203] width 272 height 25
select select "1"
click at [466, 191] on select "Select... Cash Card Cheque Bank Transfer Other Member Card Gift Voucher Balance" at bounding box center [602, 203] width 272 height 25
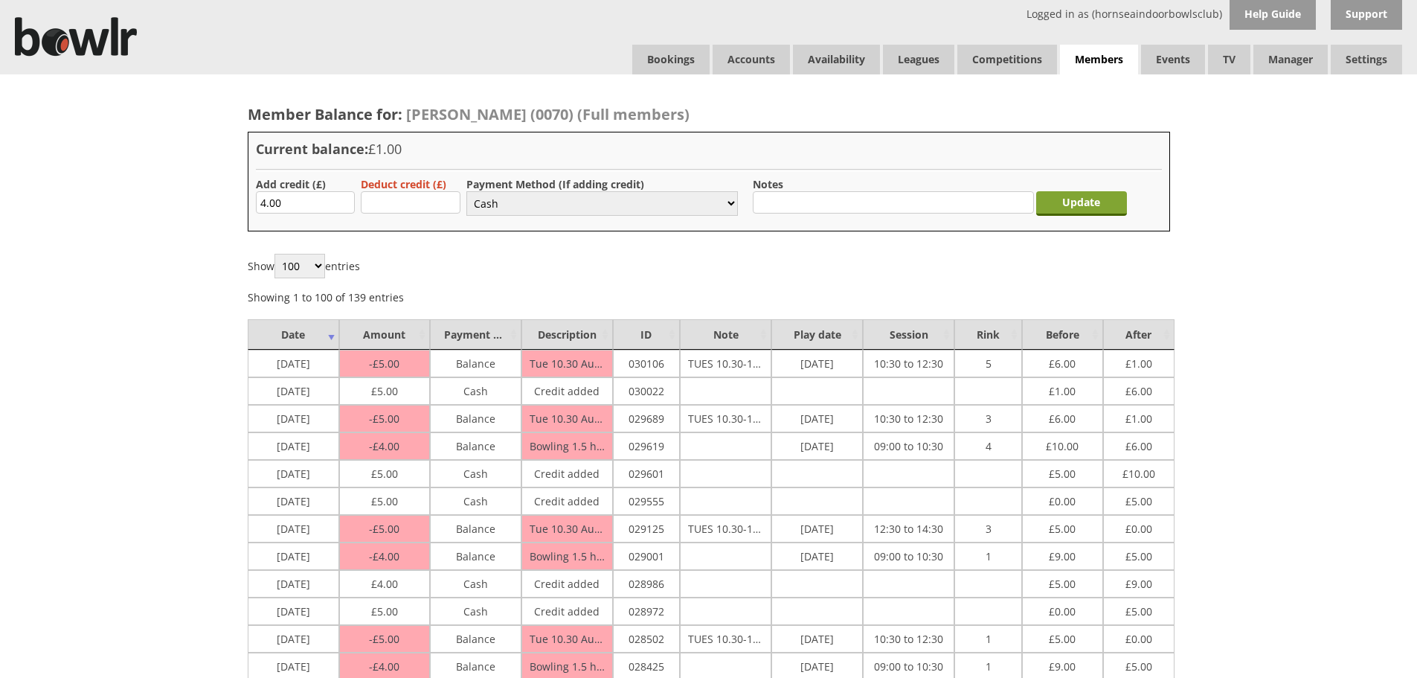
click at [1096, 199] on input "Update" at bounding box center [1081, 203] width 91 height 25
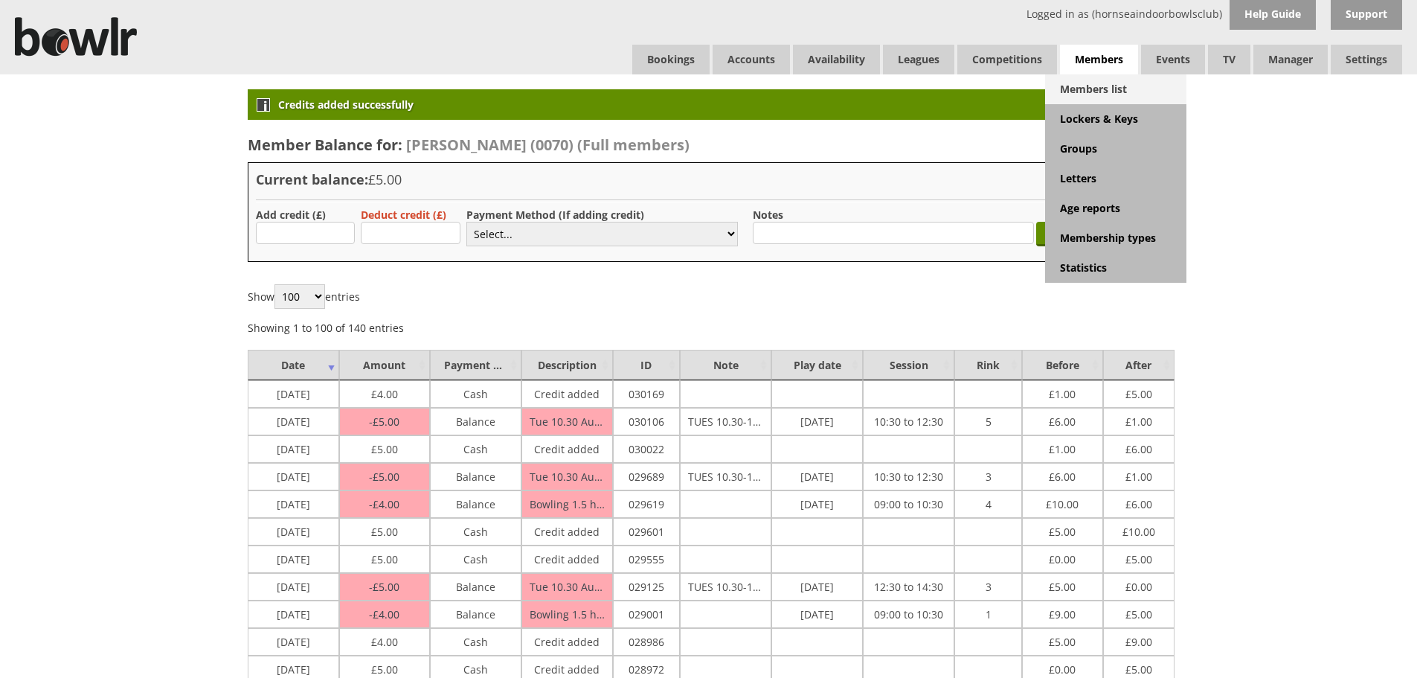
click at [1079, 96] on link "Members list" at bounding box center [1115, 89] width 141 height 30
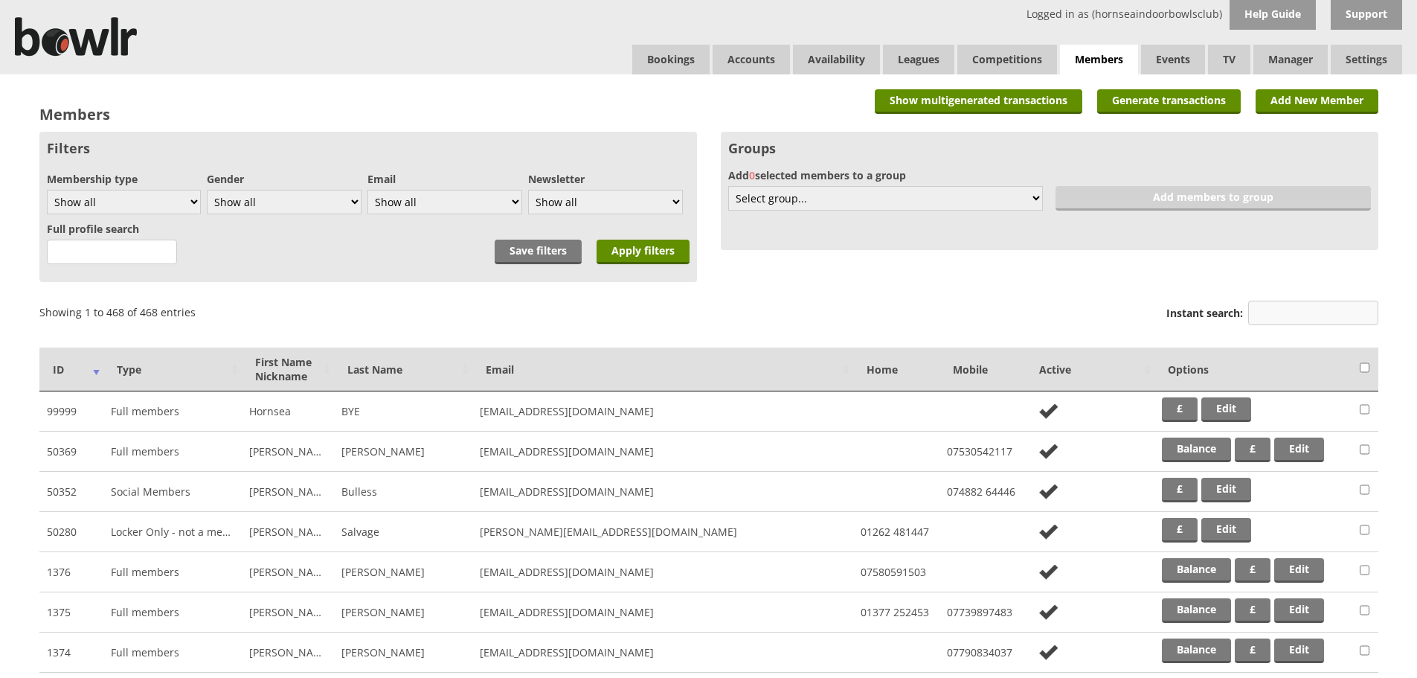
click at [1288, 313] on input "Instant search:" at bounding box center [1313, 313] width 130 height 25
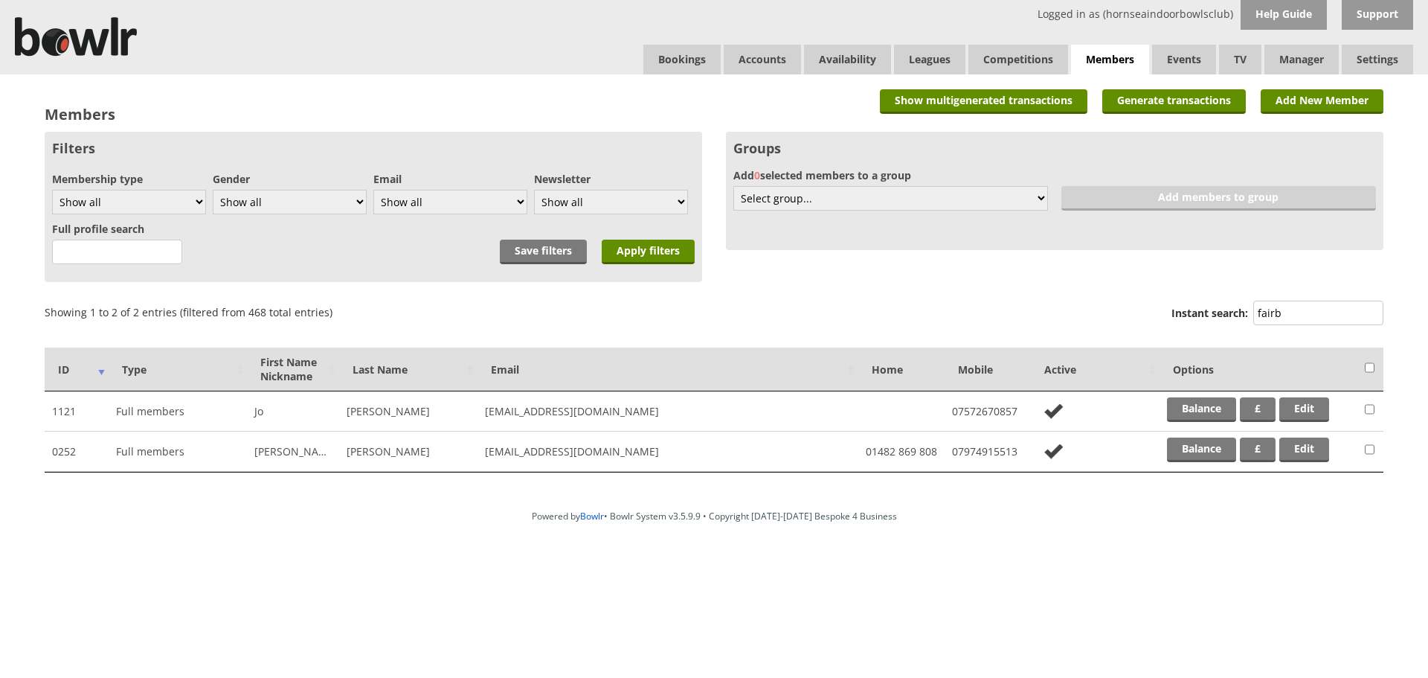
drag, startPoint x: 1281, startPoint y: 320, endPoint x: 1036, endPoint y: 340, distance: 245.6
click at [1036, 340] on form "Filters Membership type Show all Full members Rollabowl Juniors Social Members …" at bounding box center [714, 302] width 1339 height 341
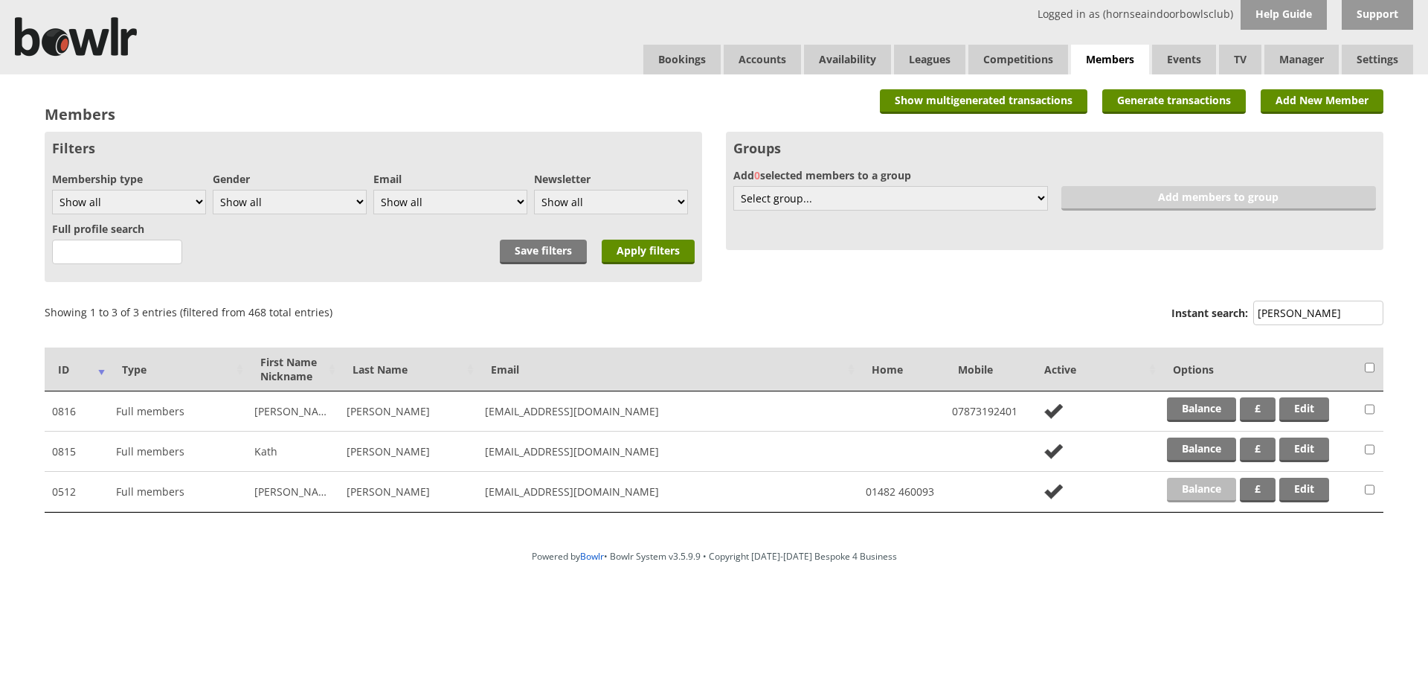
type input "whiting"
click at [1177, 494] on link "Balance" at bounding box center [1201, 490] width 69 height 25
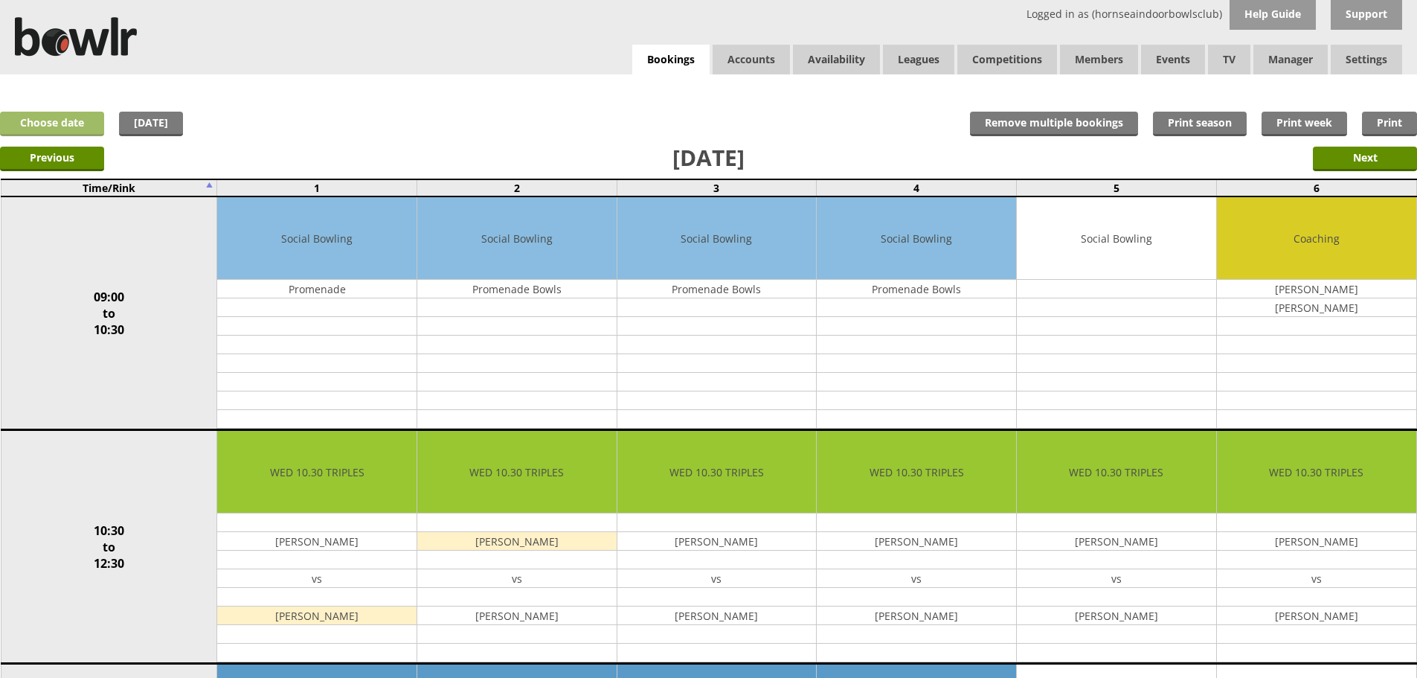
click at [70, 118] on link "Choose date" at bounding box center [52, 124] width 104 height 25
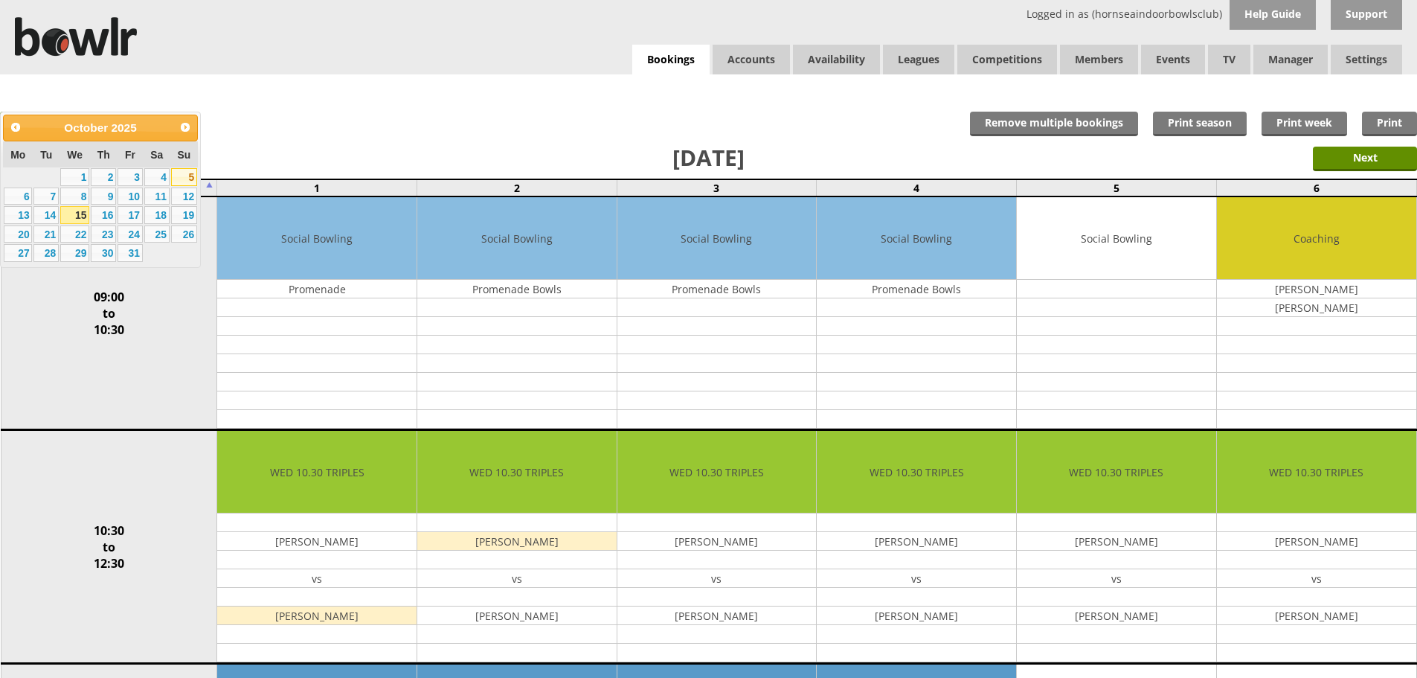
click at [186, 177] on link "5" at bounding box center [184, 177] width 26 height 18
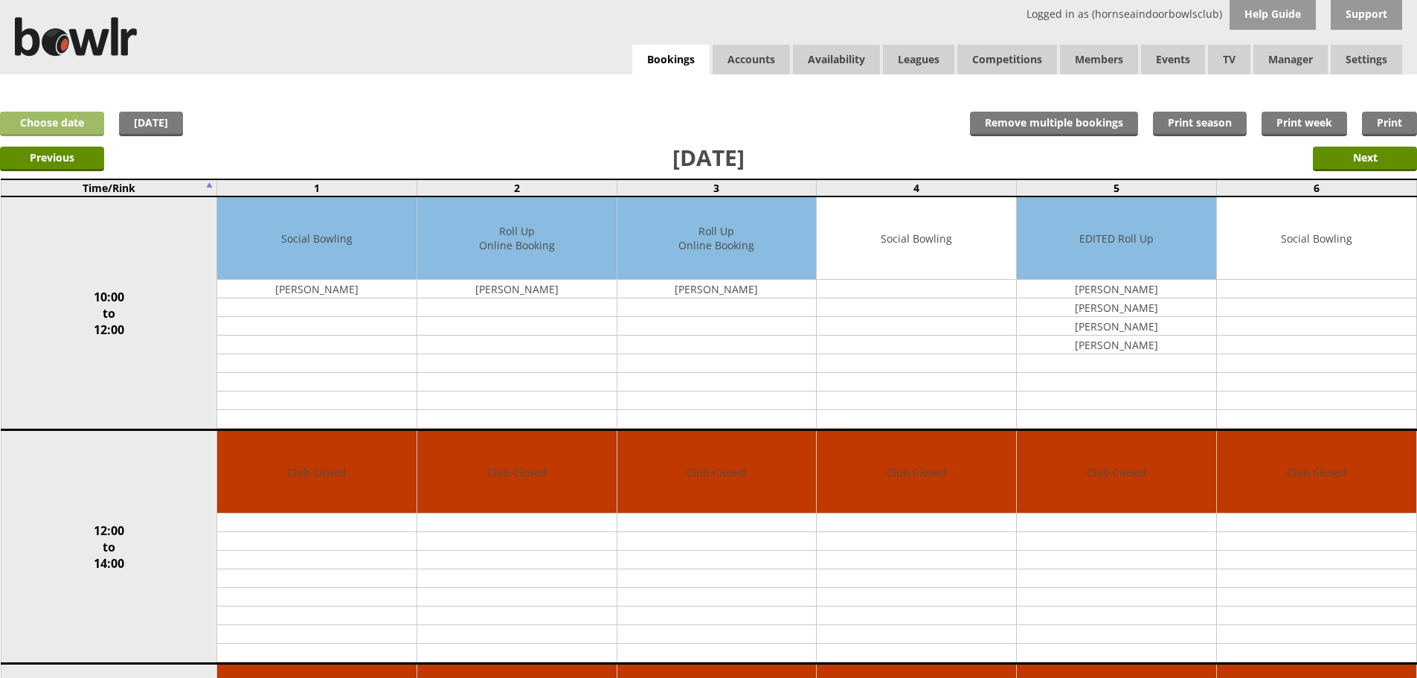
click at [54, 123] on link "Choose date" at bounding box center [52, 124] width 104 height 25
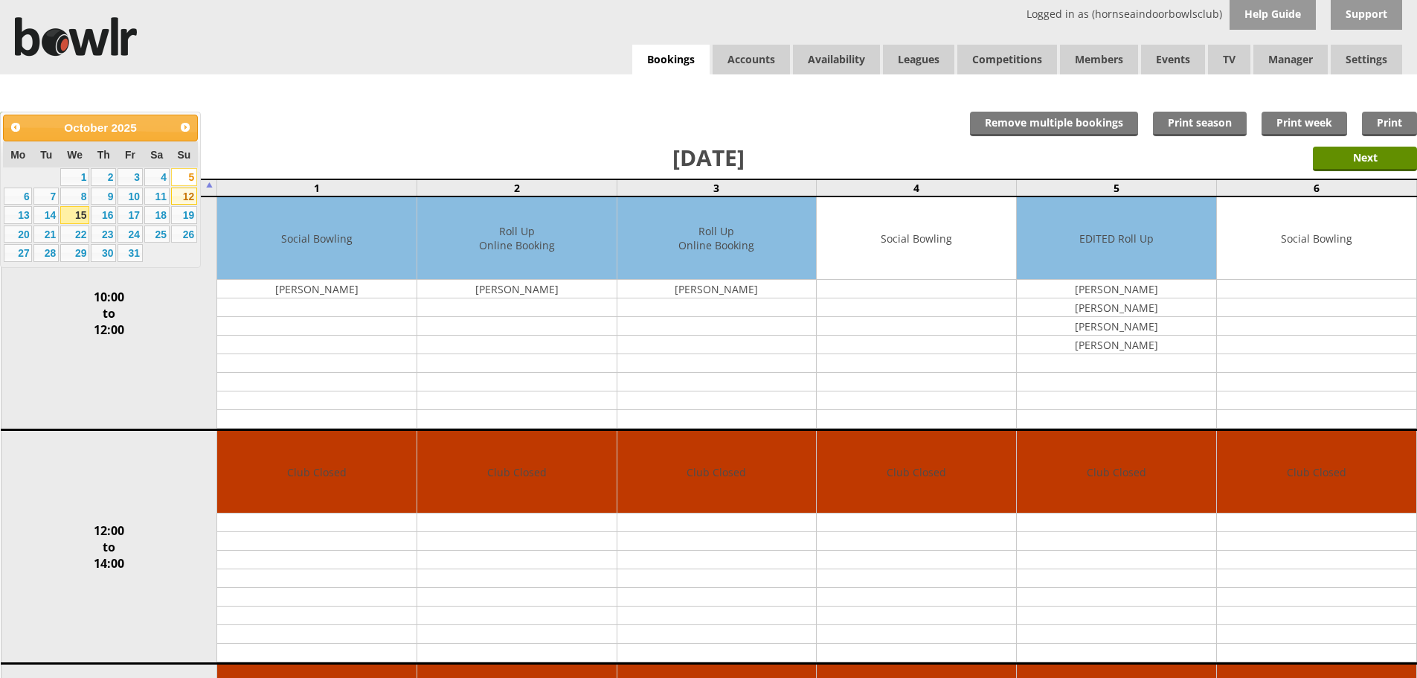
click at [189, 195] on link "12" at bounding box center [184, 196] width 26 height 18
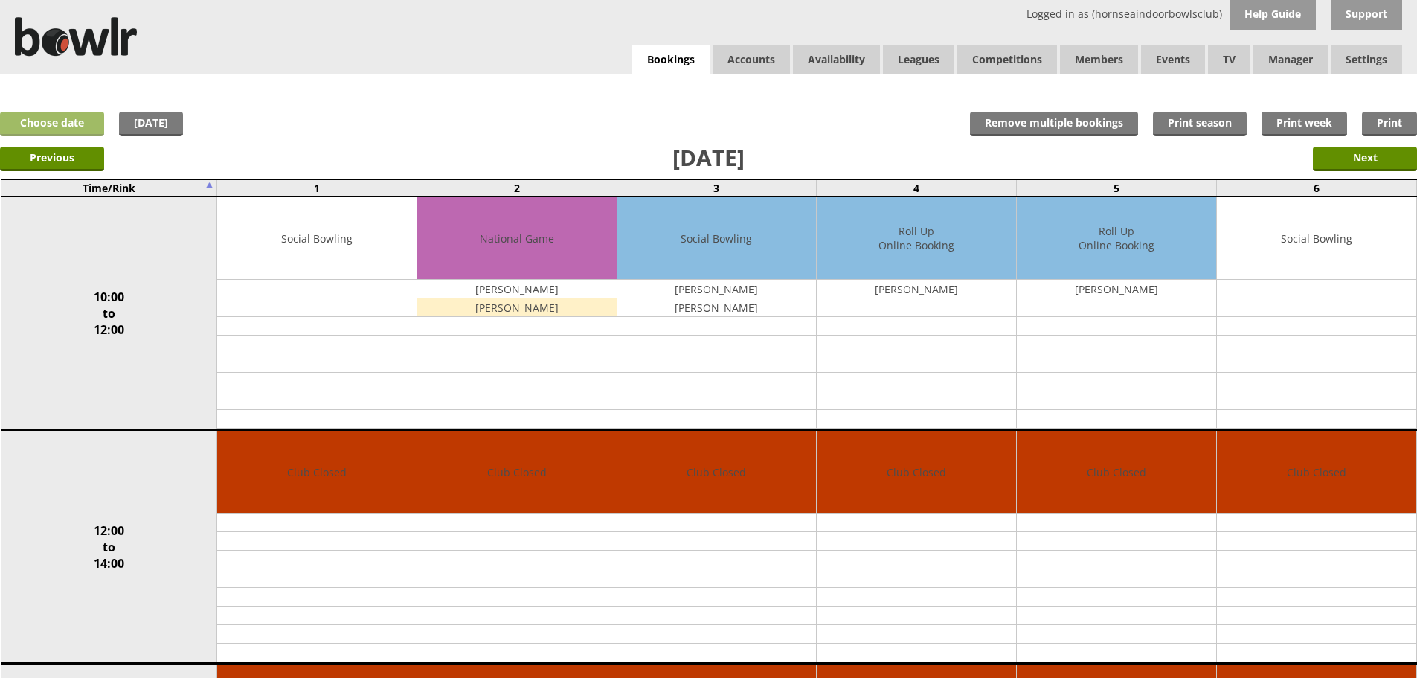
click at [28, 124] on link "Choose date" at bounding box center [52, 124] width 104 height 25
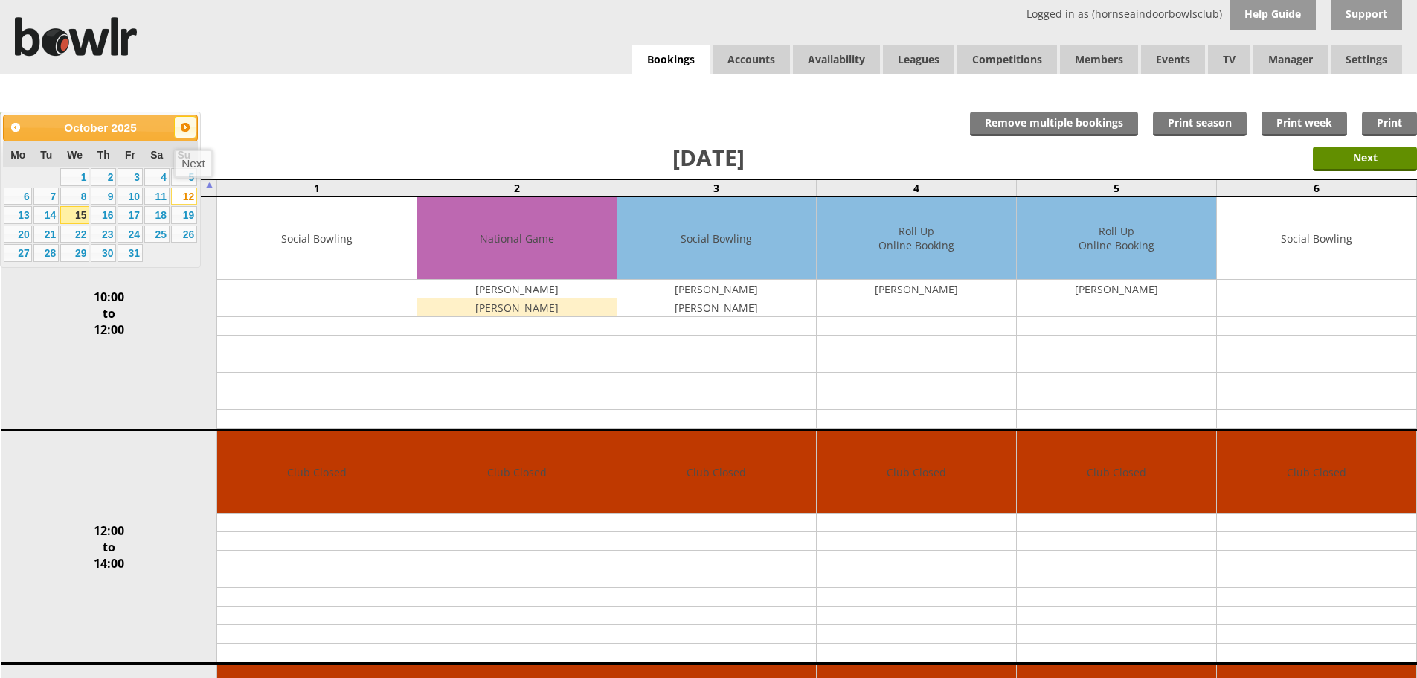
click at [186, 130] on span "Next" at bounding box center [185, 127] width 12 height 12
click at [109, 195] on link "11" at bounding box center [103, 196] width 25 height 18
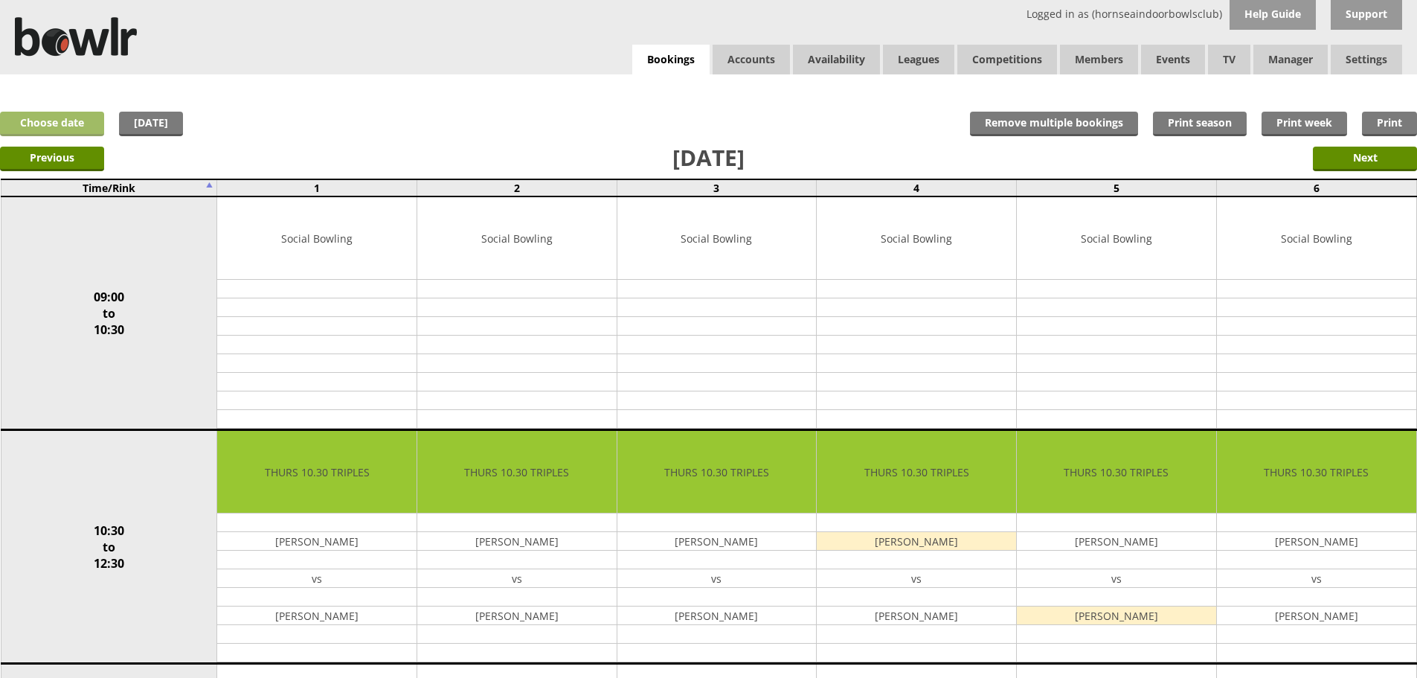
click at [69, 122] on link "Choose date" at bounding box center [52, 124] width 104 height 25
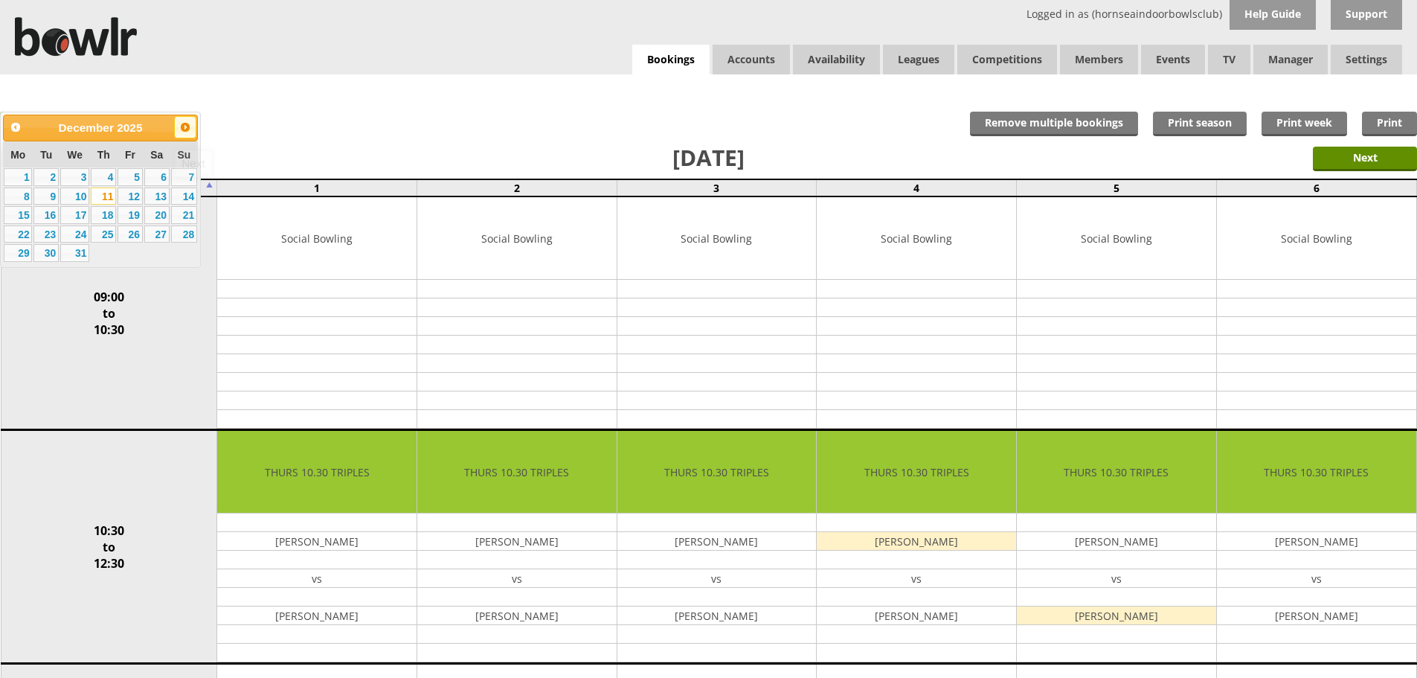
click at [186, 129] on span "Next" at bounding box center [185, 127] width 12 height 12
click at [183, 193] on link "11" at bounding box center [184, 196] width 26 height 18
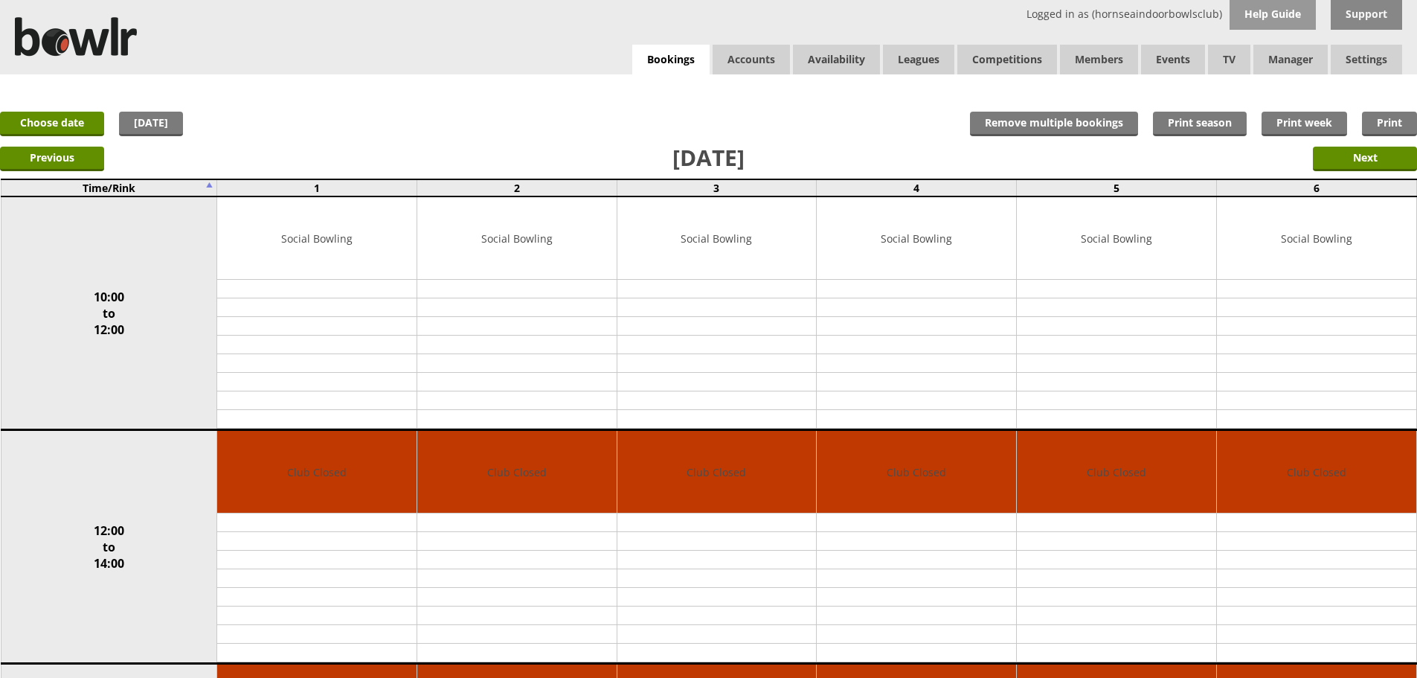
scroll to position [593, 0]
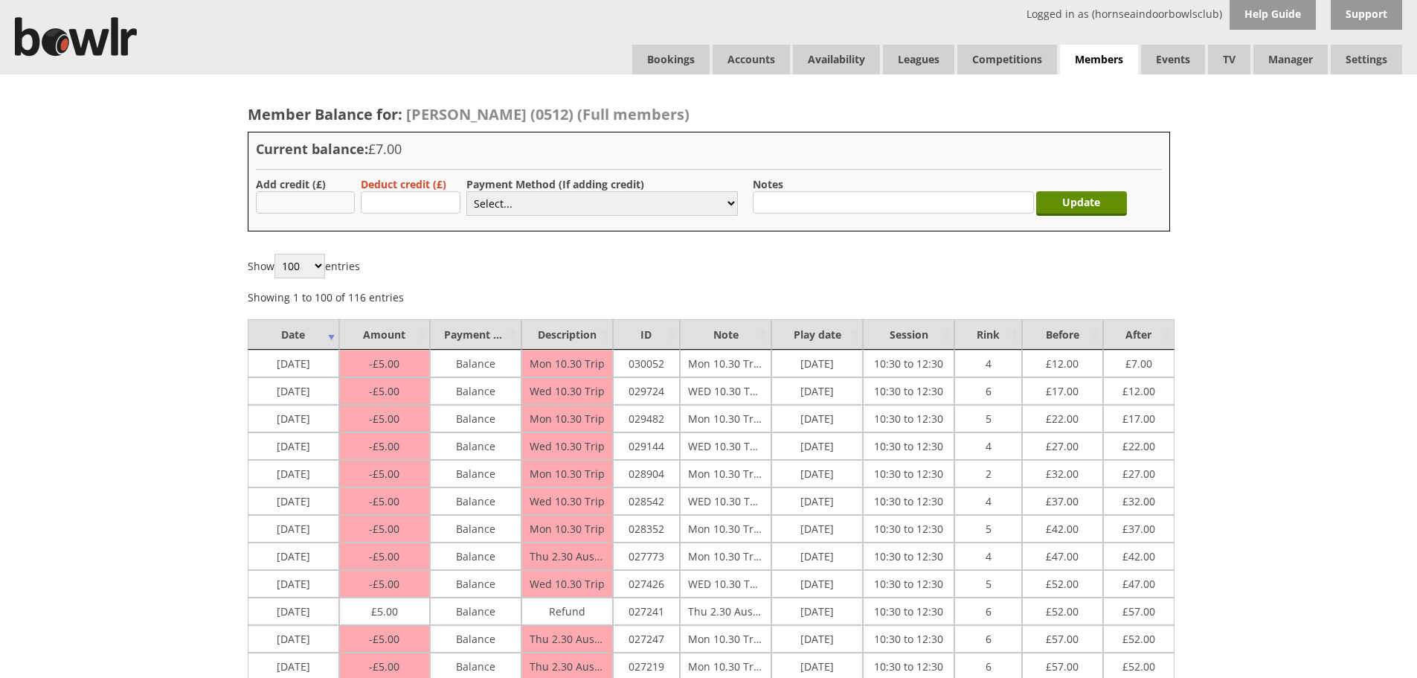
click at [333, 204] on input "text" at bounding box center [306, 202] width 100 height 22
type input "60"
click at [525, 200] on select "Select... Cash Card Cheque Bank Transfer Other Member Card Gift Voucher Balance" at bounding box center [602, 203] width 272 height 25
select select "2"
click at [466, 191] on select "Select... Cash Card Cheque Bank Transfer Other Member Card Gift Voucher Balance" at bounding box center [602, 203] width 272 height 25
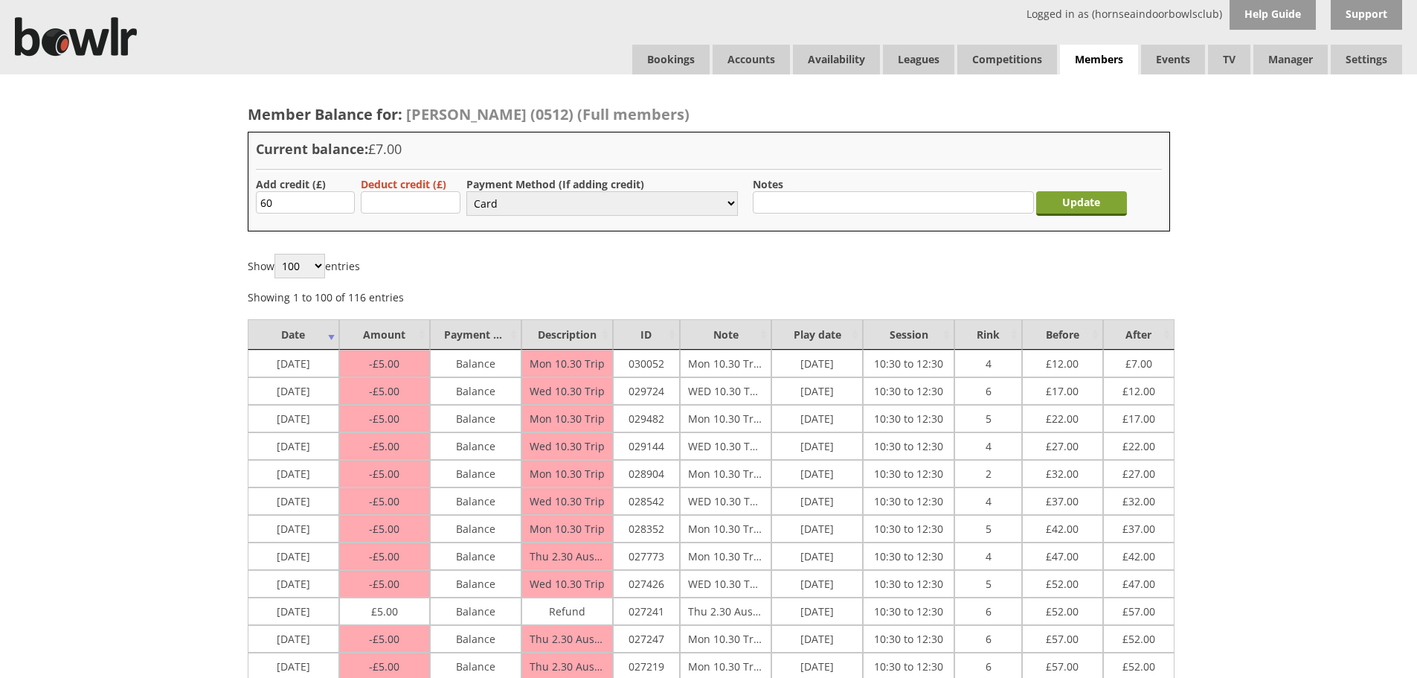
click at [1108, 205] on input "Update" at bounding box center [1081, 203] width 91 height 25
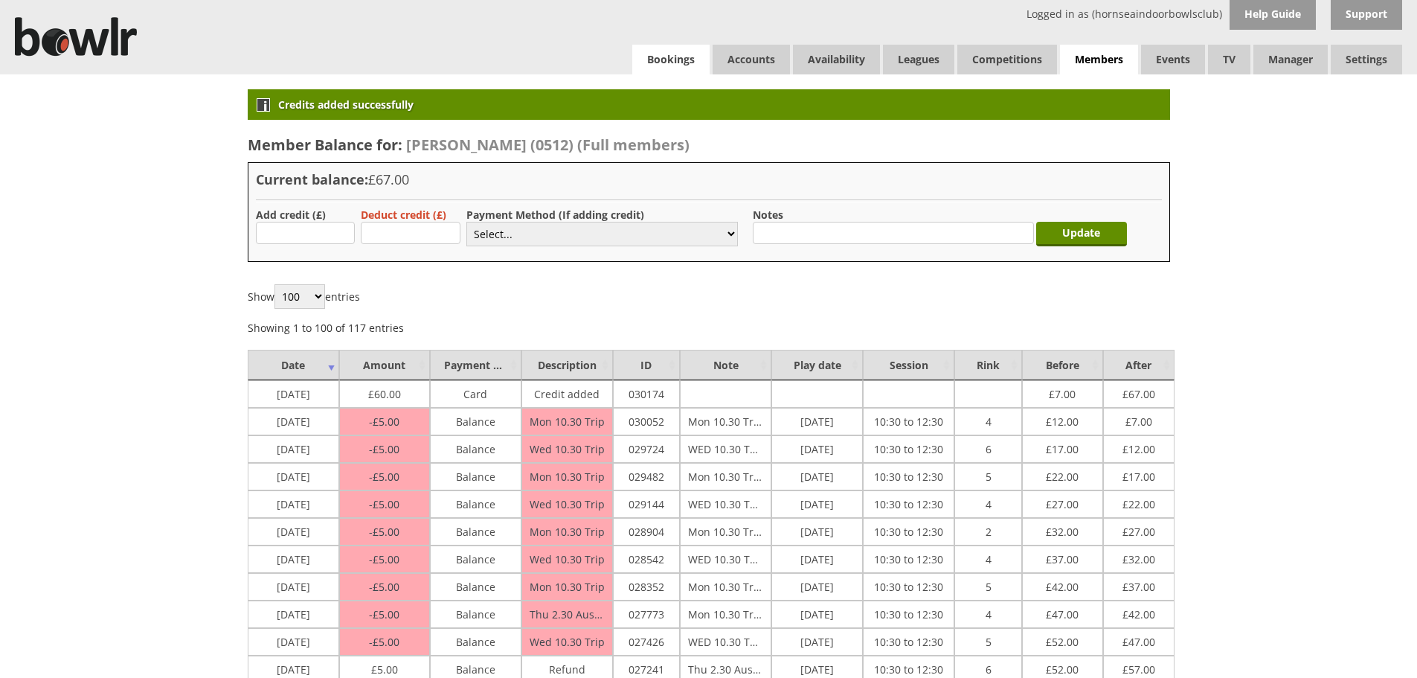
click at [664, 51] on link "Bookings" at bounding box center [670, 60] width 77 height 30
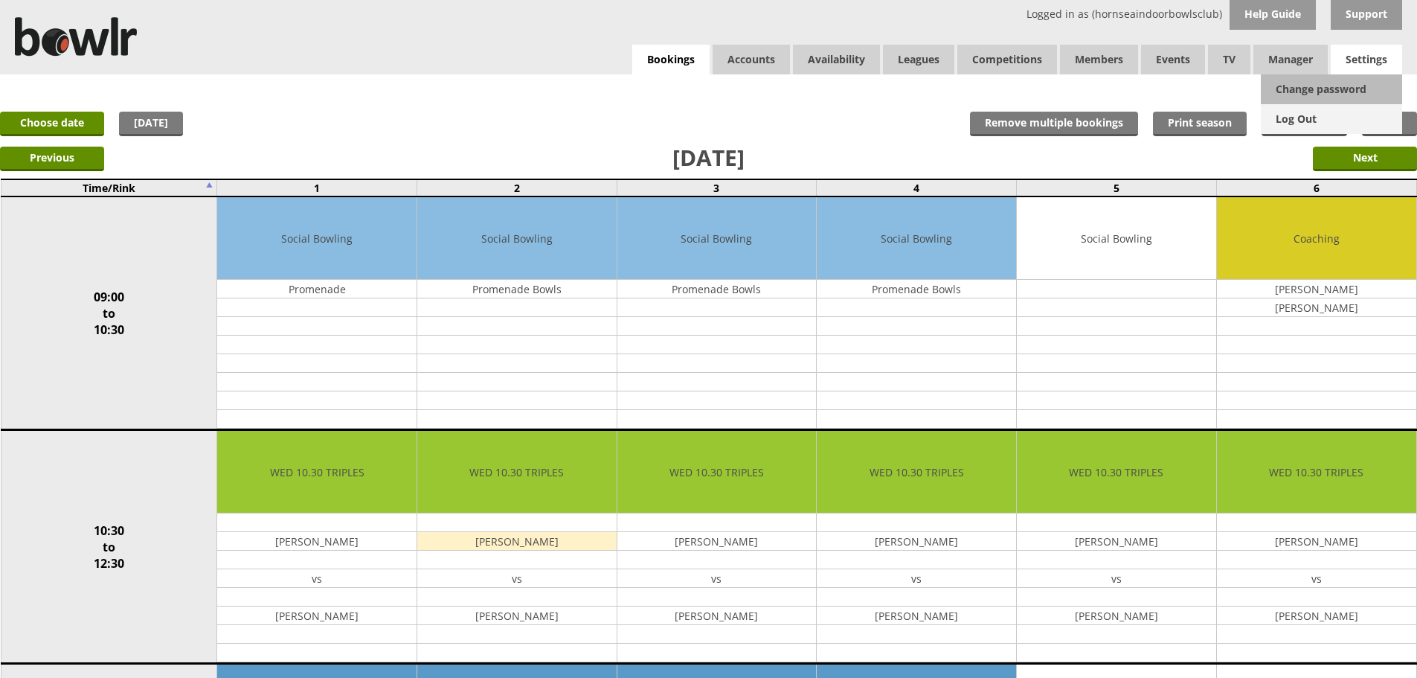
click at [1291, 121] on link "Log Out" at bounding box center [1331, 119] width 141 height 30
